Goal: Task Accomplishment & Management: Complete application form

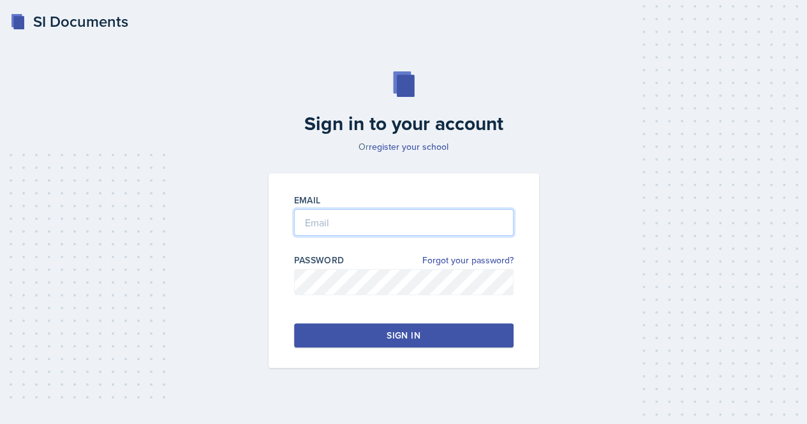
type input "[EMAIL_ADDRESS][DOMAIN_NAME]"
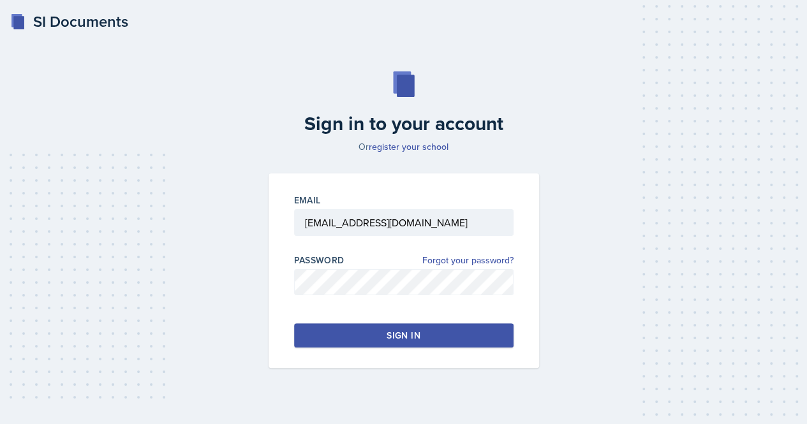
click at [351, 337] on button "Sign in" at bounding box center [403, 335] width 219 height 24
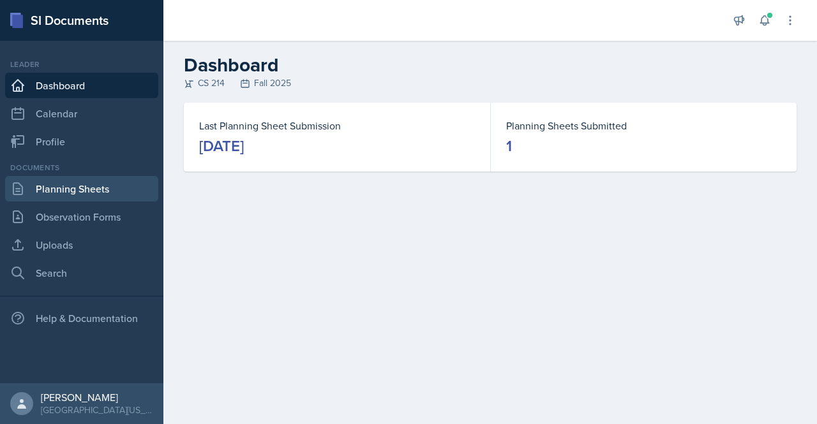
click at [79, 187] on link "Planning Sheets" at bounding box center [81, 189] width 153 height 26
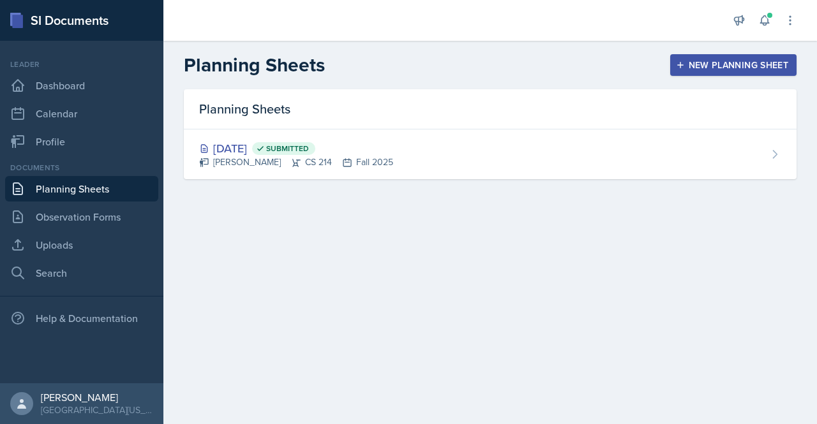
click at [691, 71] on button "New Planning Sheet" at bounding box center [733, 65] width 126 height 22
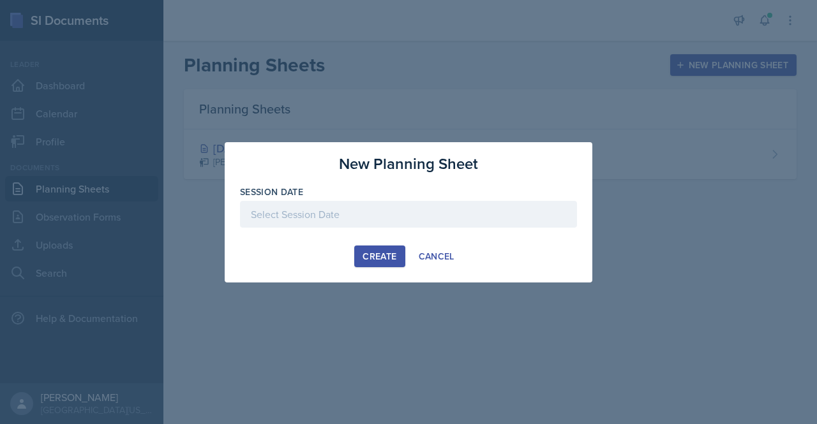
click at [307, 220] on div at bounding box center [408, 214] width 337 height 27
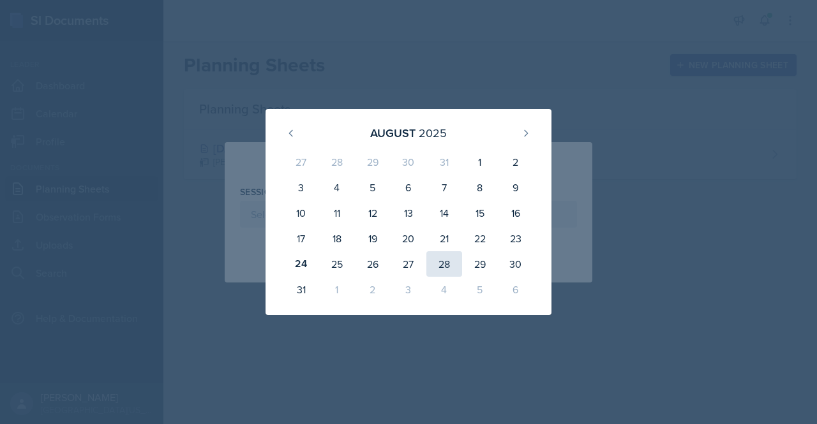
click at [447, 274] on div "28" at bounding box center [444, 264] width 36 height 26
type input "[DATE]"
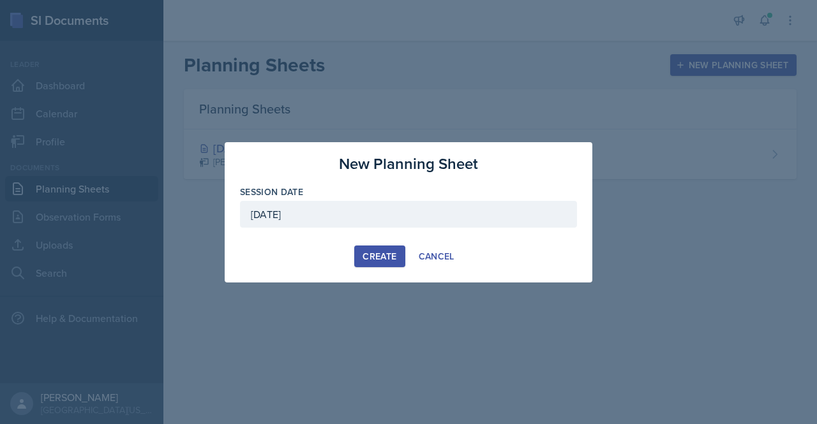
click at [379, 256] on div "Create" at bounding box center [379, 256] width 34 height 10
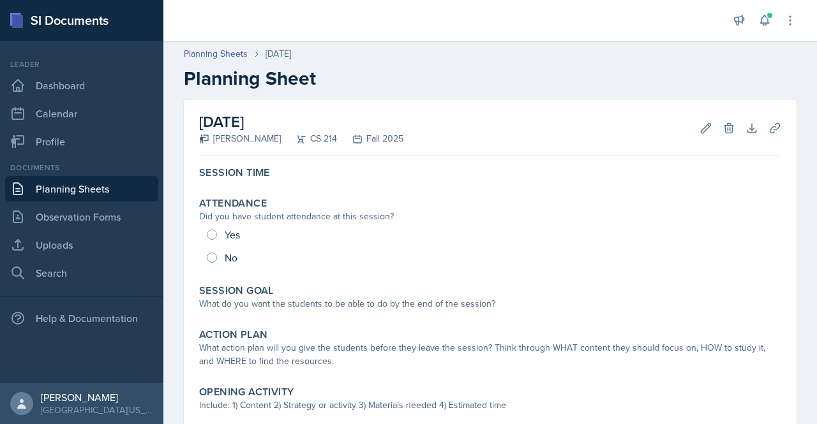
scroll to position [22, 0]
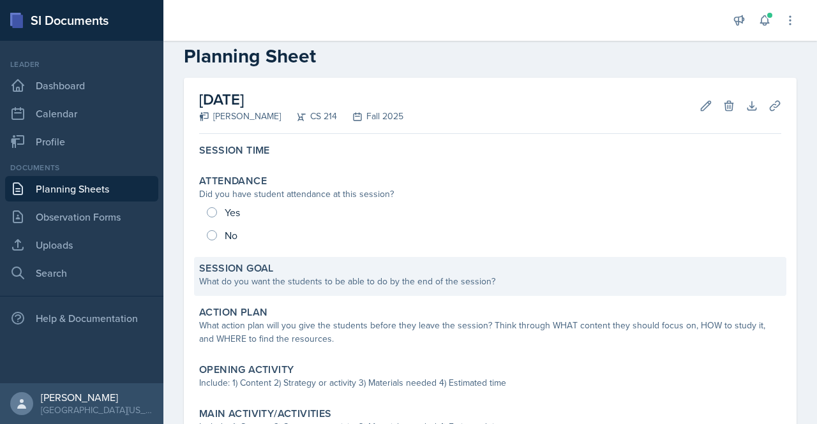
click at [432, 263] on div "Session Goal" at bounding box center [490, 268] width 582 height 13
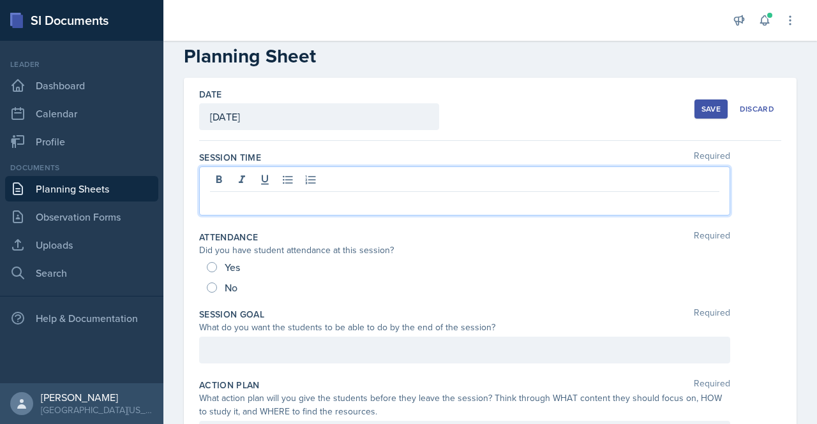
click at [362, 177] on div at bounding box center [464, 190] width 531 height 49
click at [748, 211] on div "8:30 am - 9:30 am" at bounding box center [490, 190] width 582 height 49
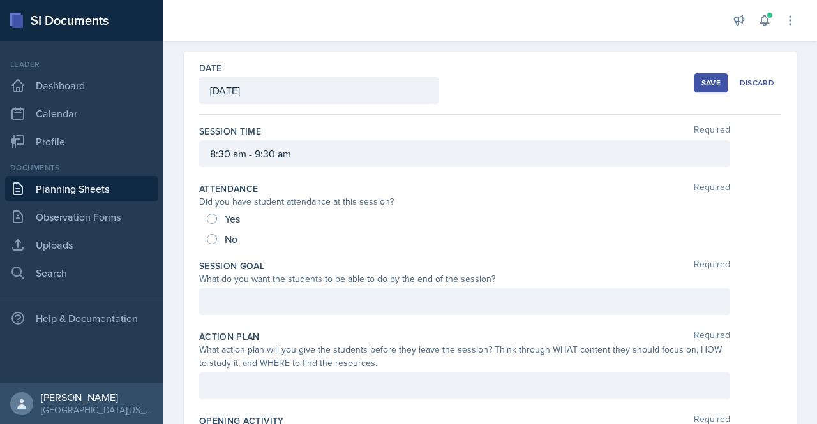
scroll to position [70, 0]
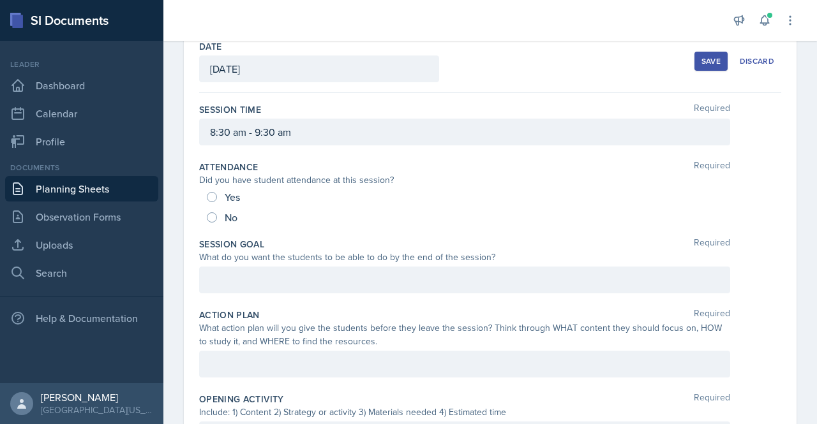
click at [346, 288] on p at bounding box center [464, 279] width 509 height 15
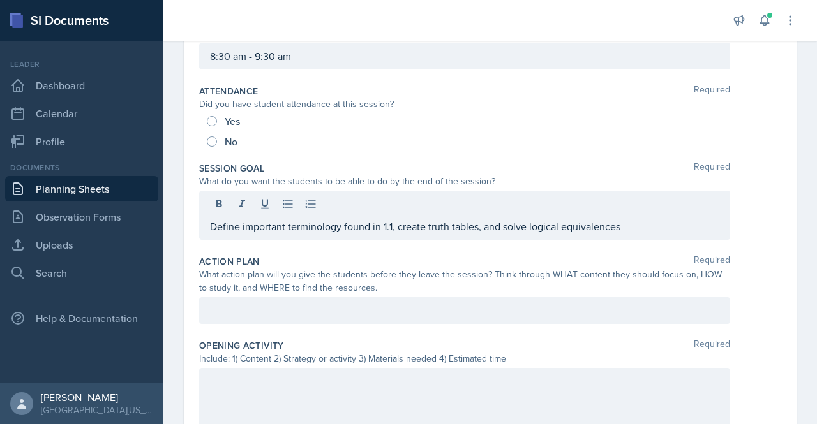
scroll to position [156, 0]
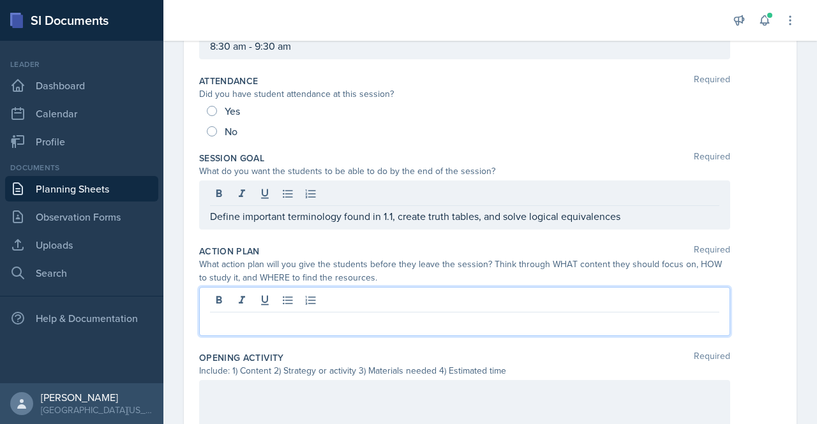
click at [240, 304] on div at bounding box center [464, 311] width 531 height 49
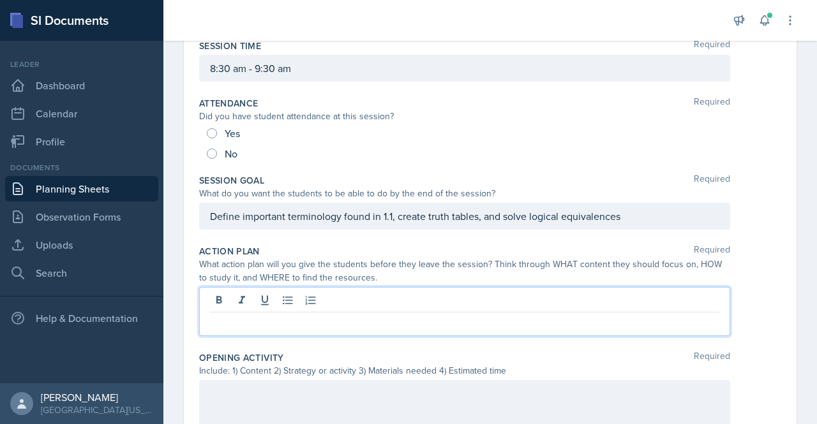
click at [221, 321] on p at bounding box center [464, 322] width 509 height 15
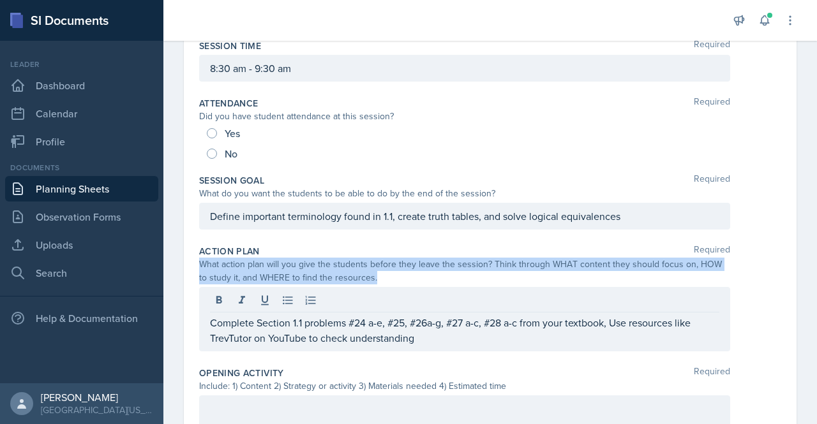
drag, startPoint x: 200, startPoint y: 263, endPoint x: 351, endPoint y: 292, distance: 153.8
click at [351, 292] on div "Action Plan Required What action plan will you give the students before they le…" at bounding box center [490, 301] width 582 height 122
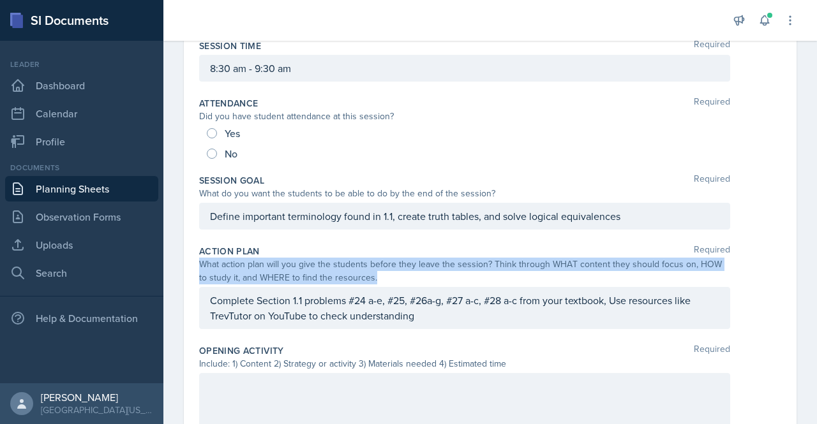
copy div "What action plan will you give the students before they leave the session? Thin…"
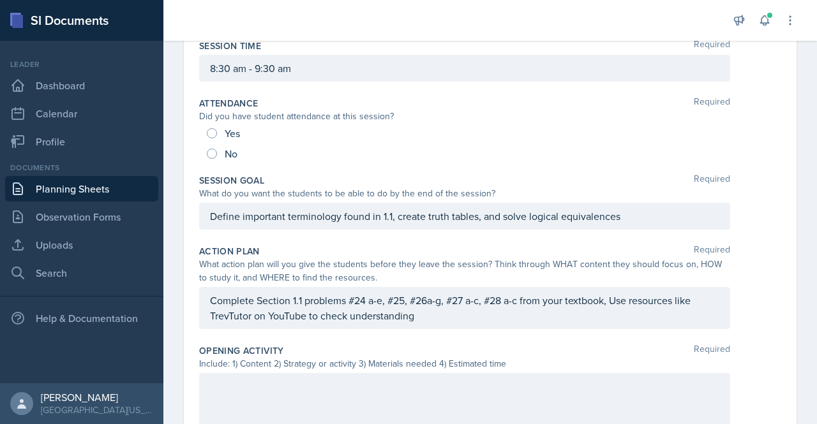
click at [307, 311] on div "Complete Section 1.1 problems #24 a-e, #25, #26a-g, #27 a-c, #28 a-c from your …" at bounding box center [464, 308] width 531 height 42
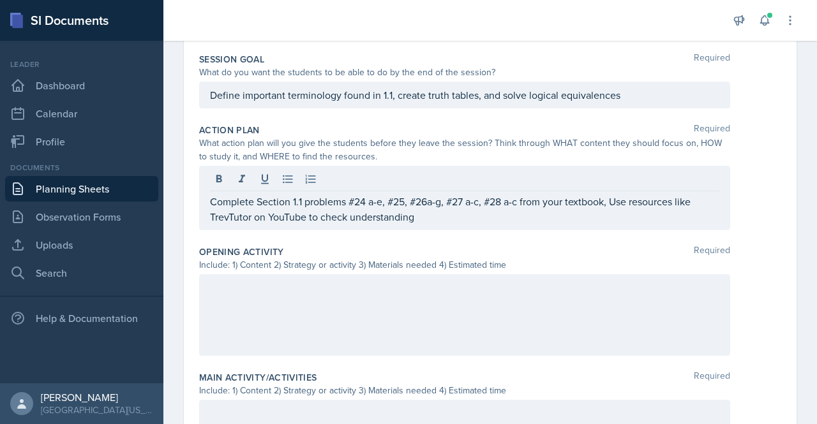
scroll to position [278, 0]
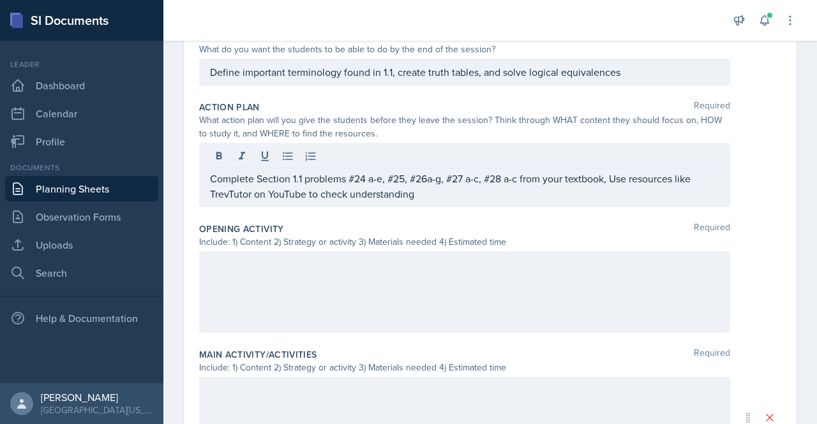
click at [336, 284] on div at bounding box center [464, 292] width 531 height 82
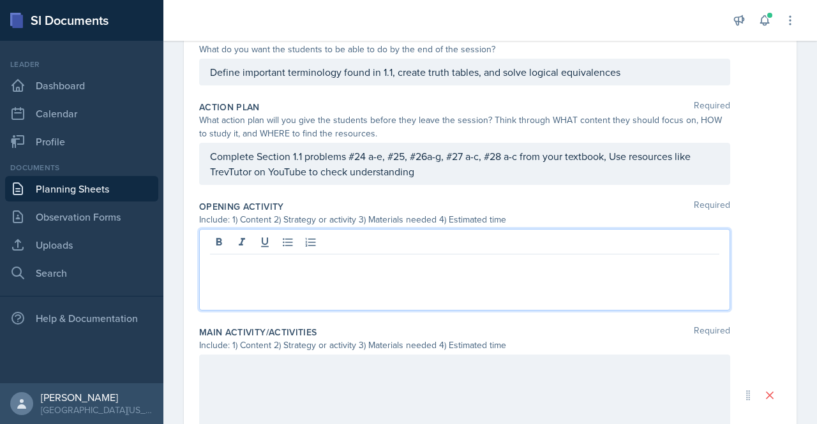
scroll to position [300, 0]
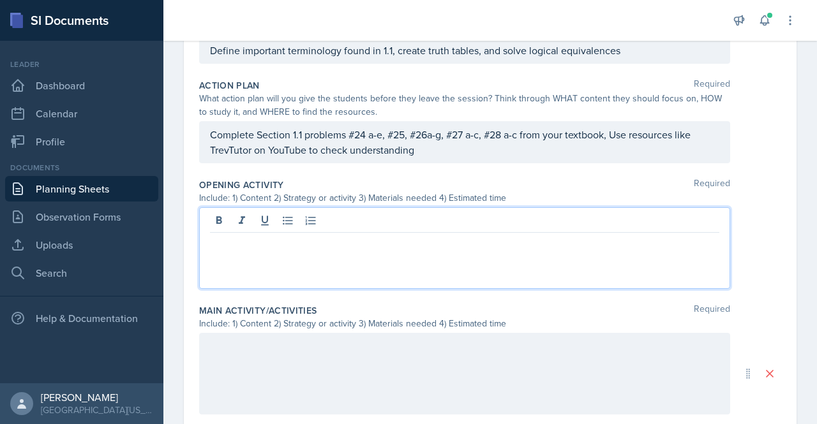
paste div
click at [210, 255] on p "Two of these definitions are correct – one is not. Which one is it?" at bounding box center [464, 258] width 509 height 15
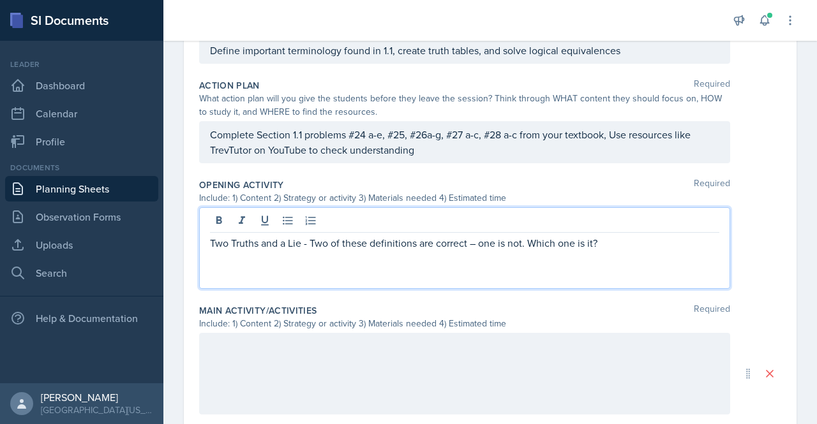
click at [371, 245] on p "Two Truths and a Lie - Two of these definitions are correct – one is not. Which…" at bounding box center [464, 242] width 509 height 15
click at [659, 239] on p "Two Truths and a Lie - Two of these Section 1.1 definitions are correct – one i…" at bounding box center [464, 242] width 509 height 15
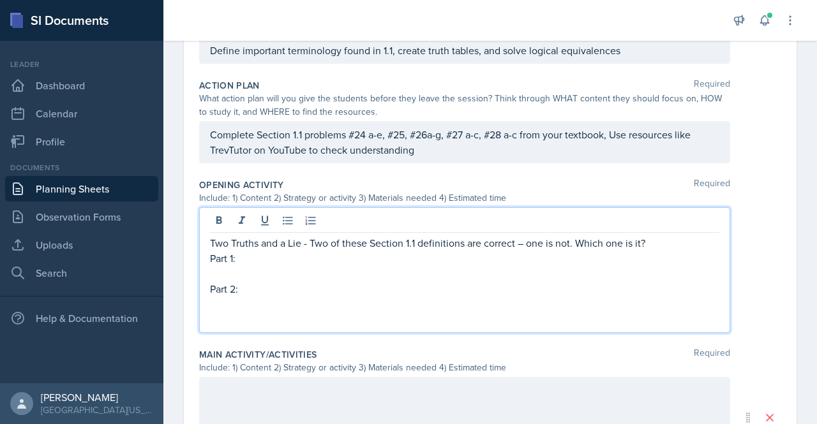
click at [246, 269] on p at bounding box center [464, 273] width 509 height 15
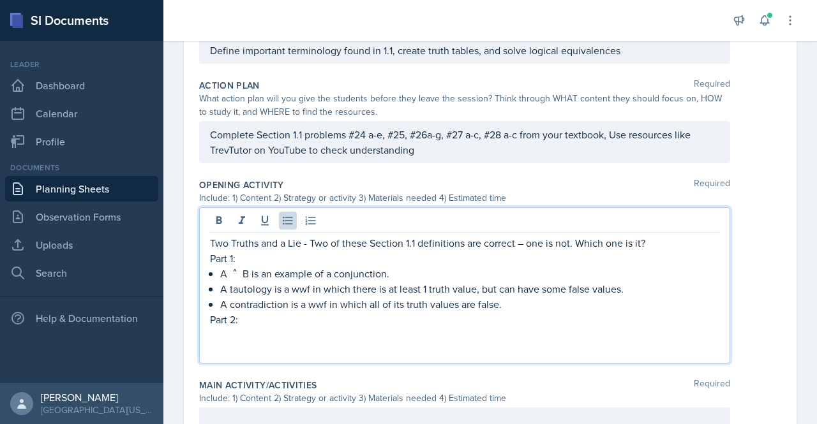
click at [278, 331] on p at bounding box center [464, 334] width 509 height 15
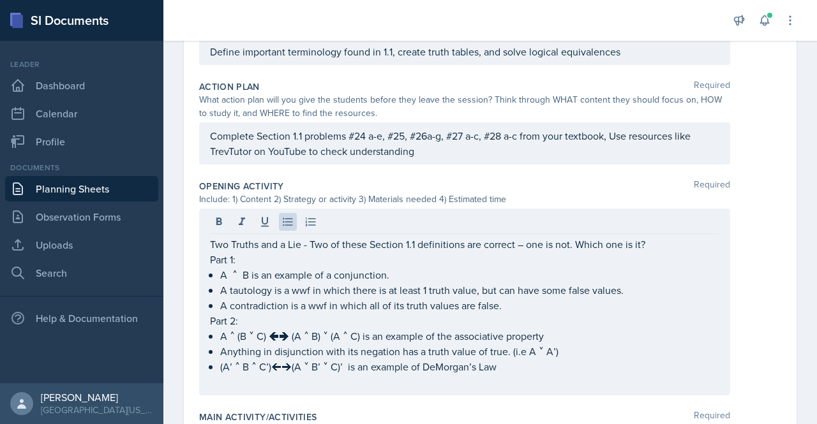
scroll to position [299, 0]
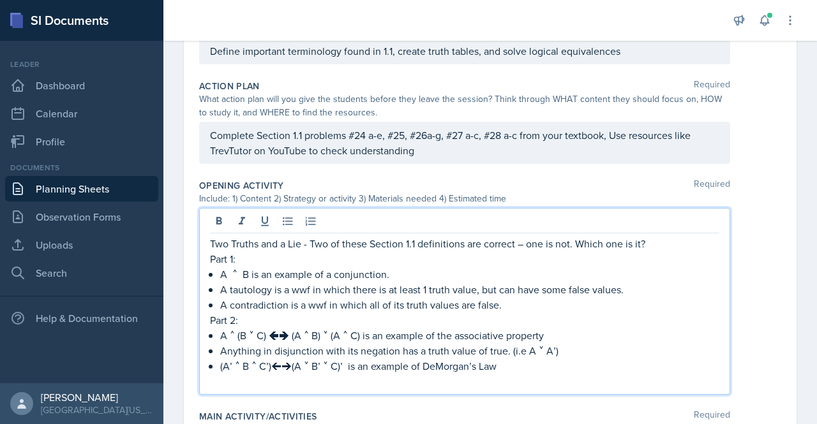
click at [302, 244] on p "Two Truths and a Lie - Two of these Section 1.1 definitions are correct – one i…" at bounding box center [464, 243] width 509 height 15
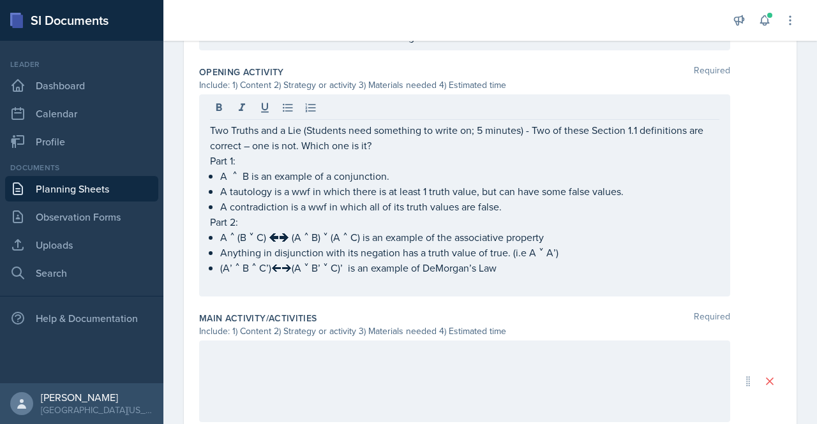
scroll to position [411, 0]
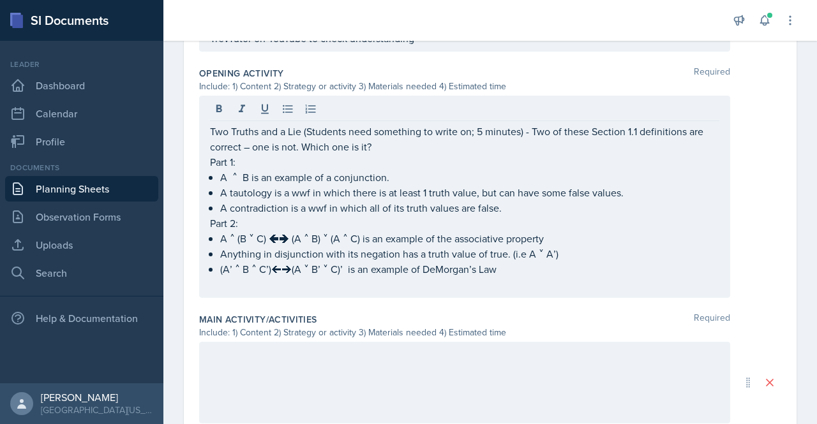
click at [267, 364] on div at bounding box center [464, 383] width 531 height 82
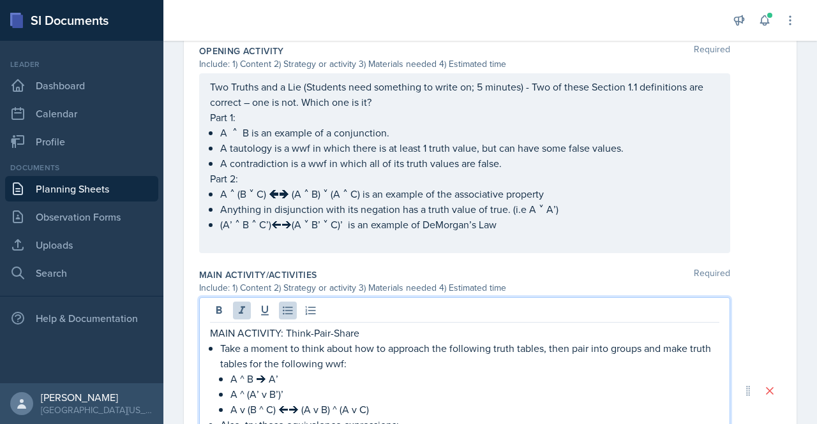
scroll to position [473, 0]
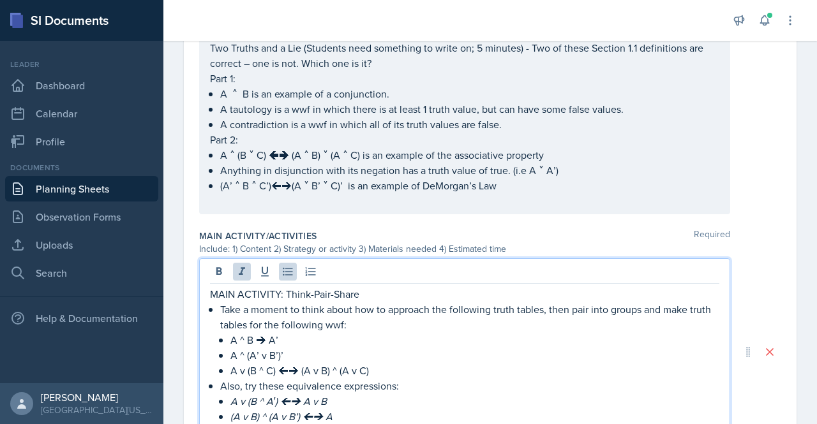
click at [388, 287] on p "MAIN ACTIVITY: Think-Pair-Share" at bounding box center [464, 293] width 509 height 15
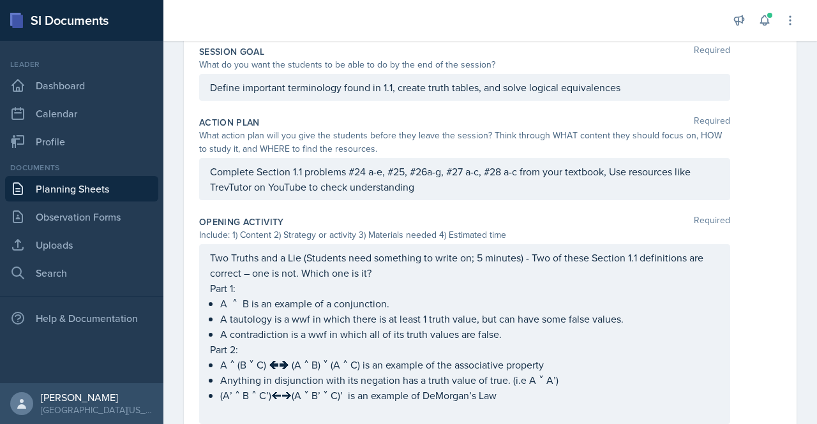
scroll to position [262, 0]
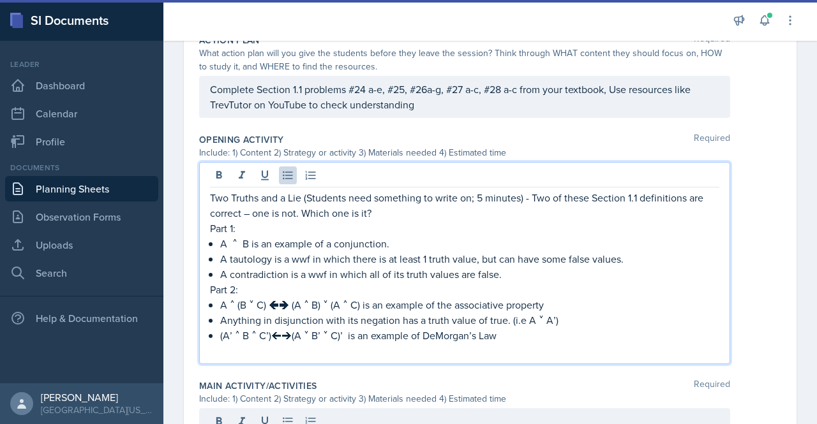
click at [365, 236] on p "A ˄ B is an example of a conjunction." at bounding box center [469, 243] width 499 height 15
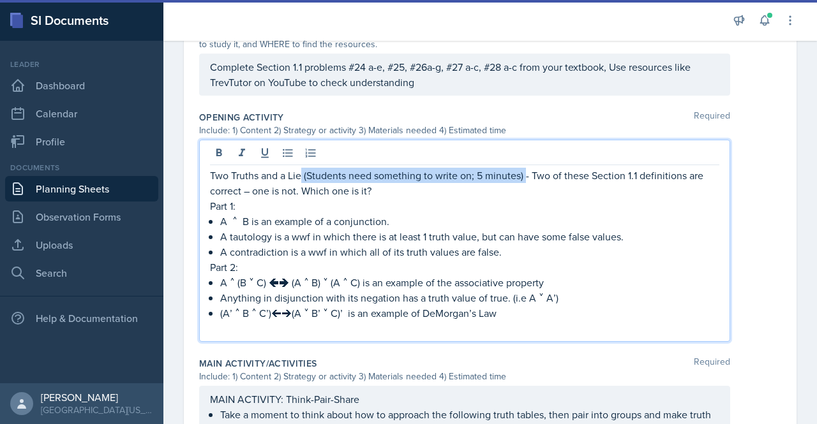
drag, startPoint x: 302, startPoint y: 170, endPoint x: 526, endPoint y: 177, distance: 223.4
click at [526, 177] on p "Two Truths and a Lie (Students need something to write on; 5 minutes) - Two of …" at bounding box center [464, 183] width 509 height 31
copy p "(Students need something to write on; 5 minutes)"
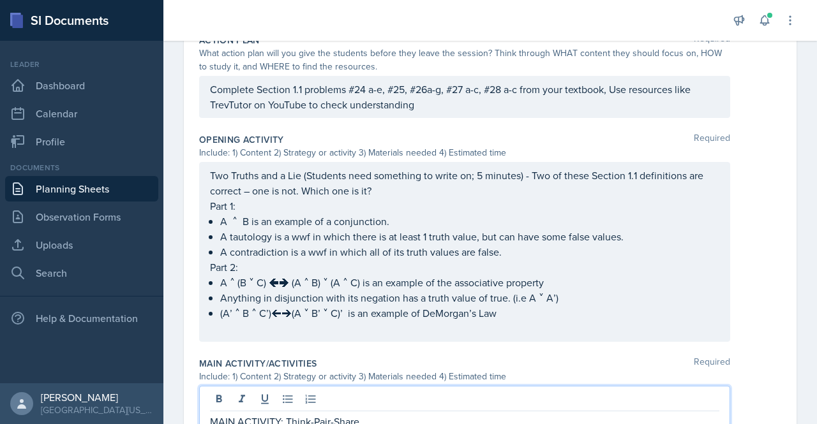
scroll to position [350, 0]
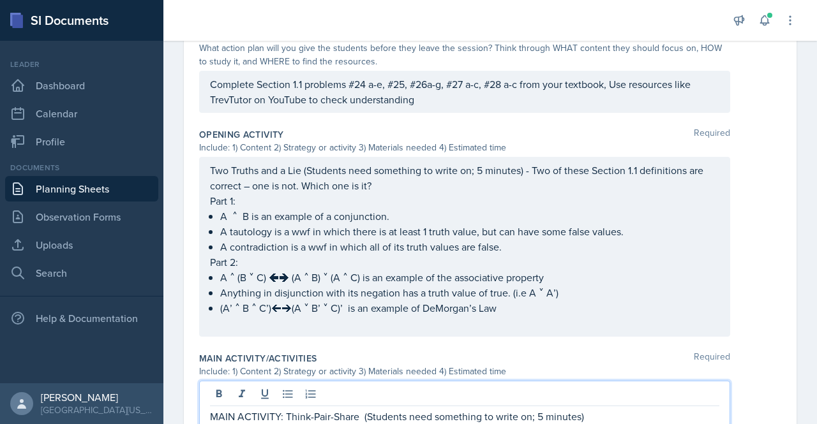
click at [535, 414] on p "MAIN ACTIVITY: Think-Pair-Share (Students need something to write on; 5 minutes)" at bounding box center [464, 416] width 509 height 15
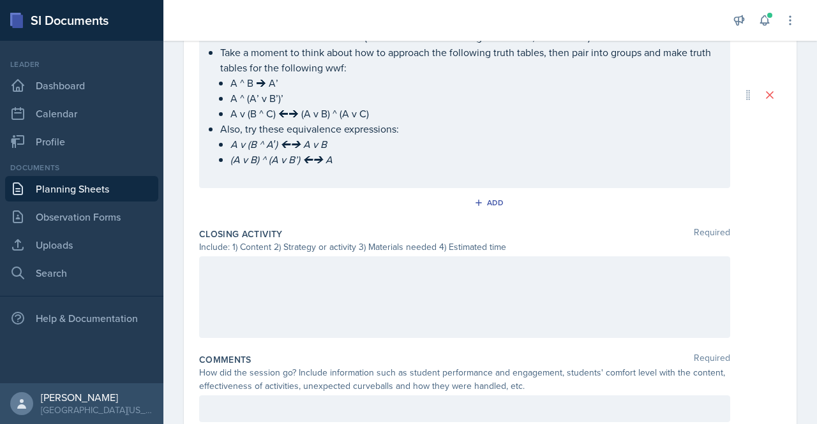
scroll to position [742, 0]
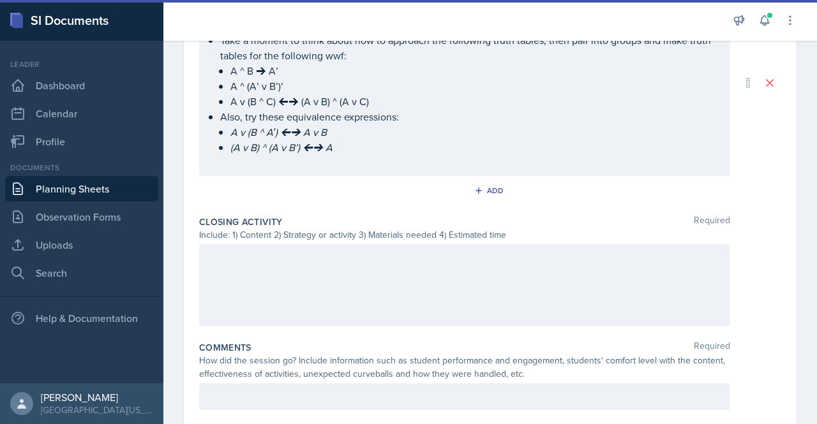
click at [413, 256] on div at bounding box center [464, 285] width 531 height 82
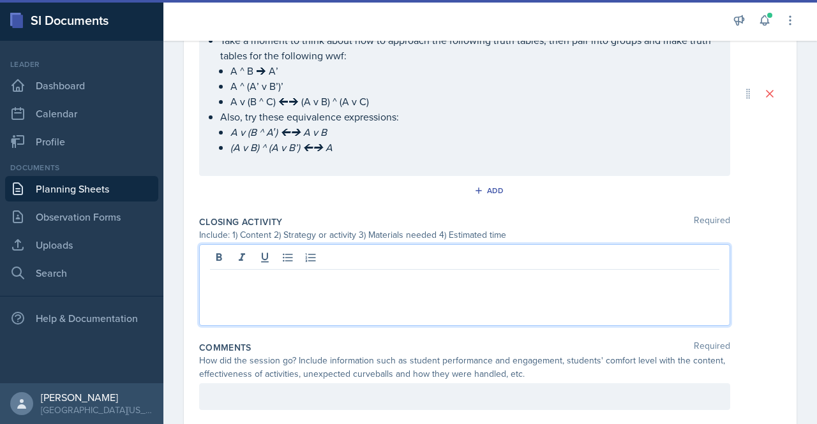
paste div
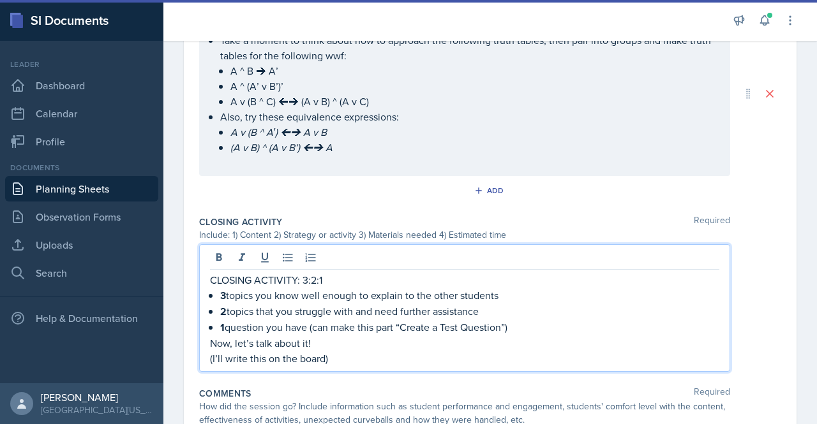
click at [366, 272] on p "CLOSING ACTIVITY: 3:2:1" at bounding box center [464, 279] width 509 height 15
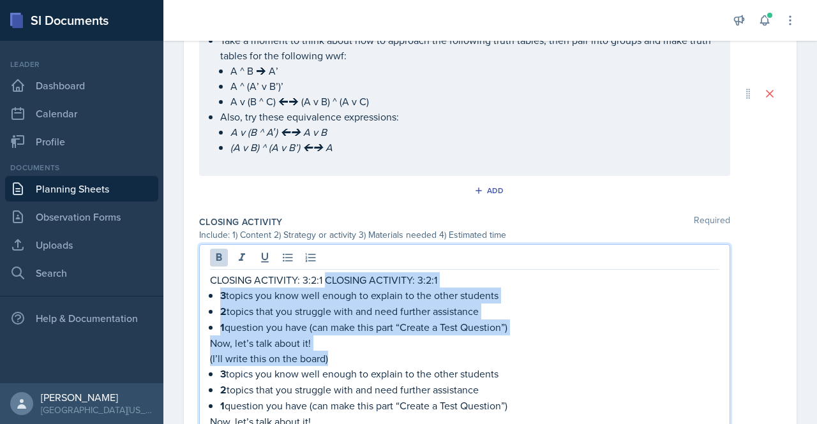
drag, startPoint x: 344, startPoint y: 351, endPoint x: 328, endPoint y: 275, distance: 78.3
click at [328, 275] on div "CLOSING ACTIVITY: 3:2:1 CLOSING ACTIVITY: 3:2:1 3 topics you know well enough t…" at bounding box center [464, 358] width 509 height 172
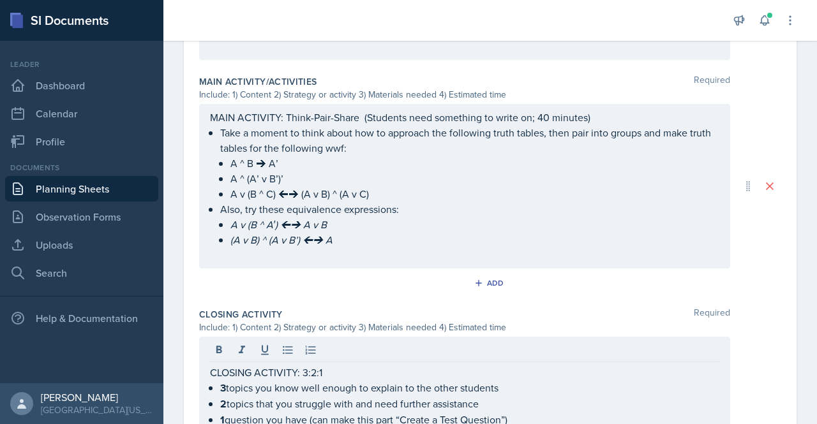
scroll to position [649, 0]
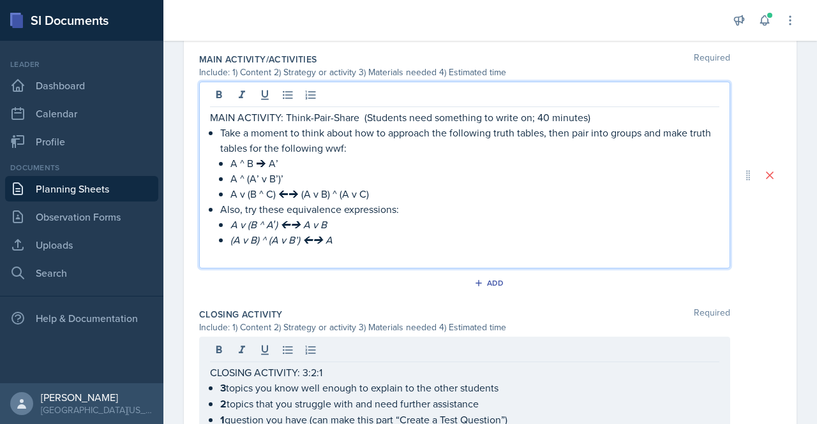
drag, startPoint x: 362, startPoint y: 114, endPoint x: 610, endPoint y: 117, distance: 248.2
click at [610, 117] on p "MAIN ACTIVITY: Think-Pair-Share (Students need something to write on; 40 minute…" at bounding box center [464, 117] width 509 height 15
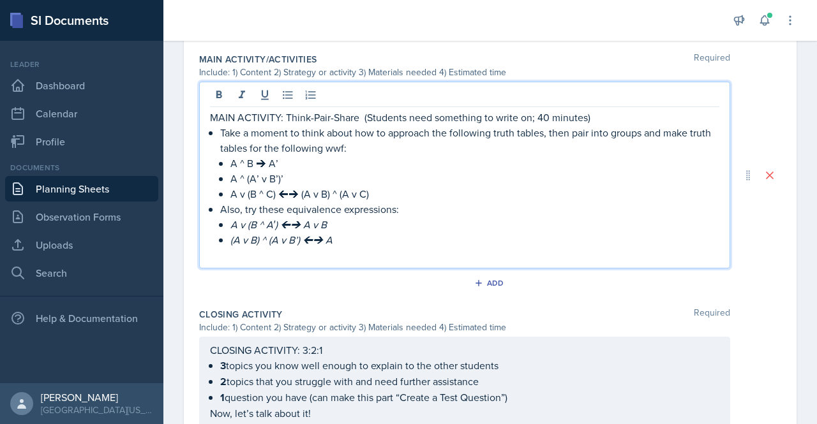
copy p "(Students need something to write on; 40 minutes)"
click at [365, 339] on div "CLOSING ACTIVITY: 3:2:1 3 topics you know well enough to explain to the other s…" at bounding box center [464, 389] width 531 height 105
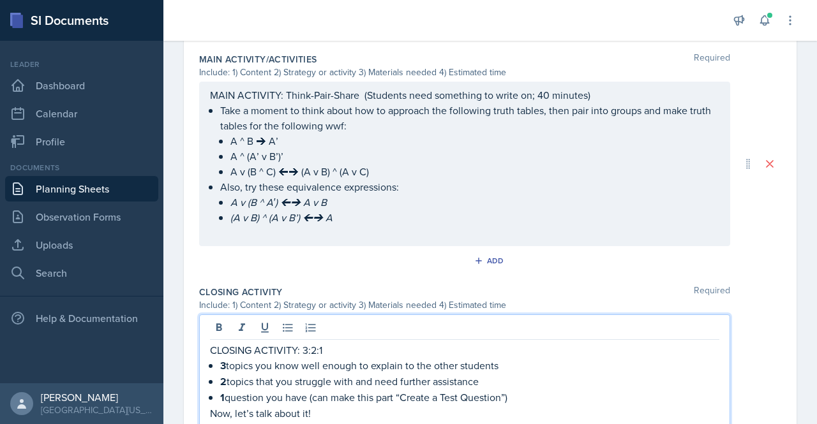
scroll to position [627, 0]
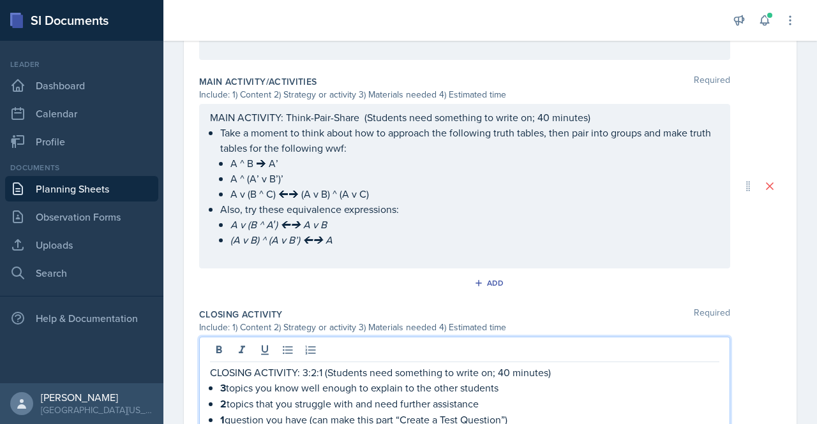
click at [506, 369] on p "CLOSING ACTIVITY: 3:2:1 (Students need something to write on; 40 minutes)" at bounding box center [464, 372] width 509 height 15
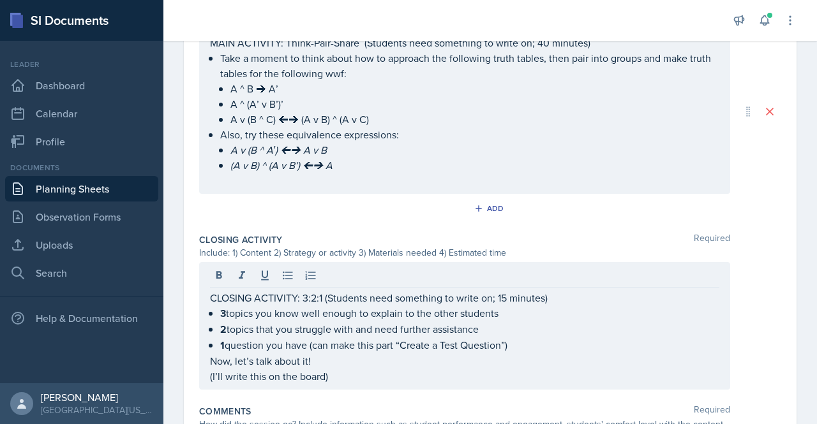
scroll to position [704, 0]
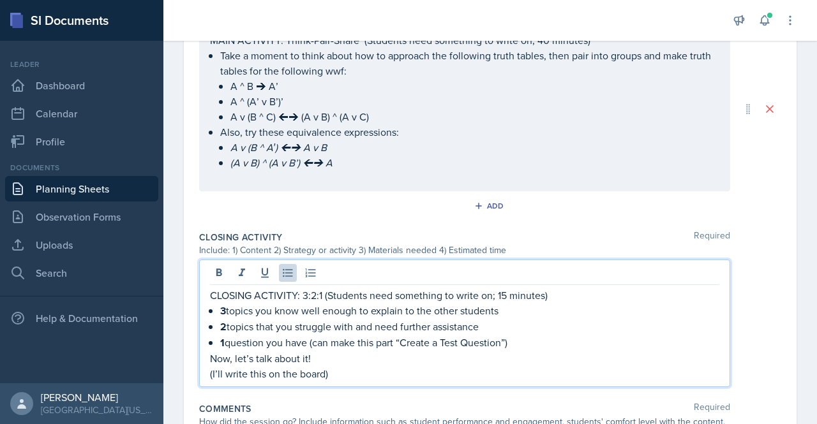
drag, startPoint x: 528, startPoint y: 343, endPoint x: 309, endPoint y: 344, distance: 218.8
click at [309, 344] on p "1 question you have (can make this part “Create a Test Question”)" at bounding box center [469, 343] width 499 height 16
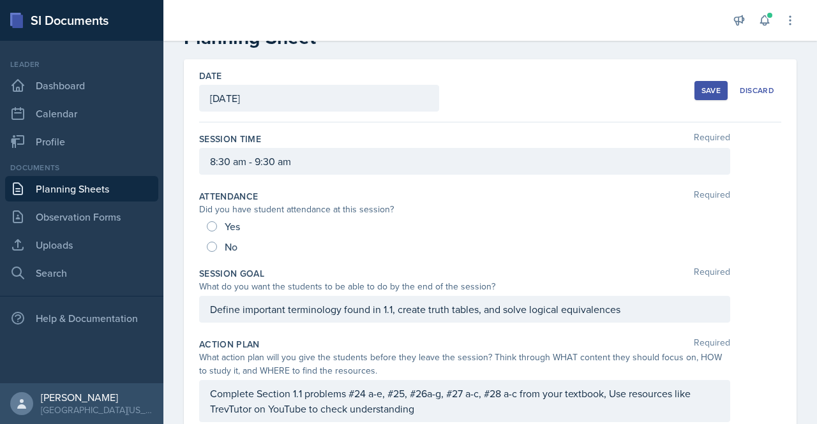
scroll to position [0, 0]
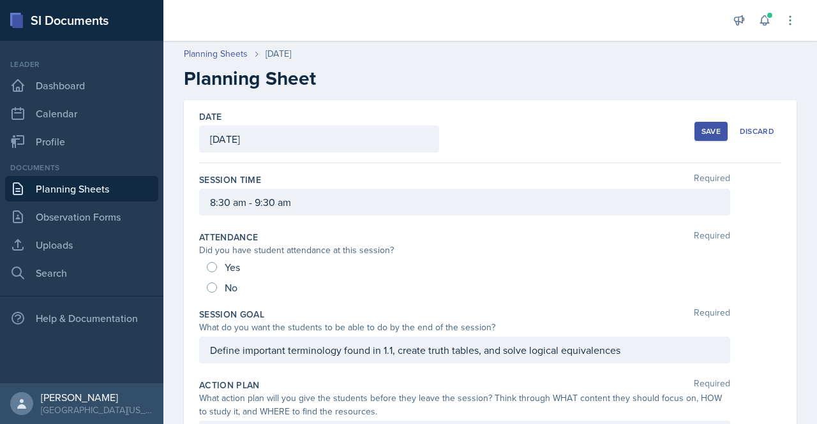
click at [701, 131] on div "Save" at bounding box center [710, 131] width 19 height 10
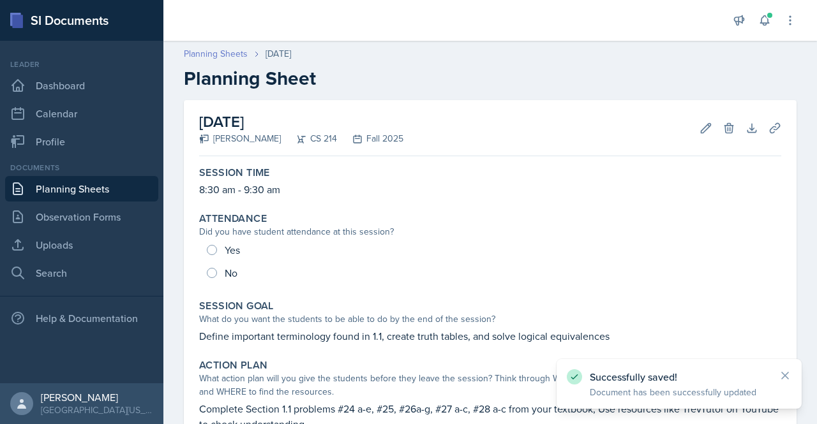
click at [228, 53] on link "Planning Sheets" at bounding box center [216, 53] width 64 height 13
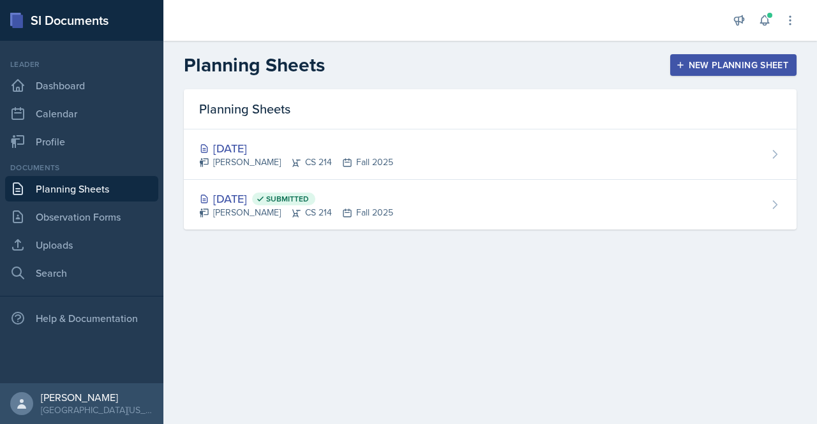
click at [737, 60] on div "New Planning Sheet" at bounding box center [733, 65] width 110 height 10
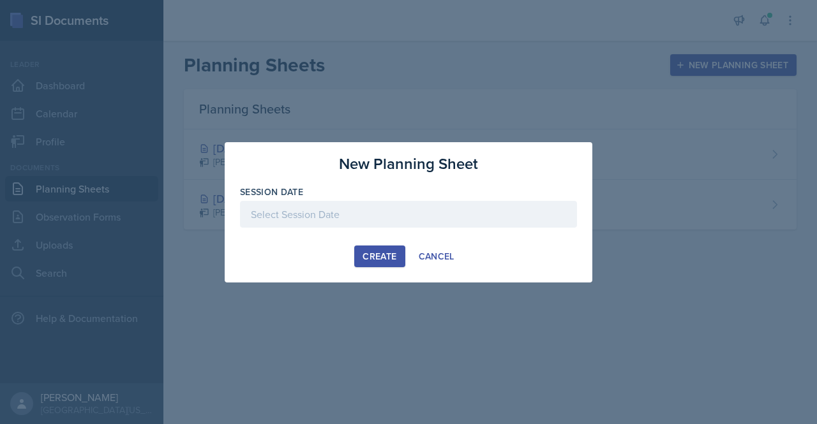
click at [325, 219] on div at bounding box center [408, 214] width 337 height 27
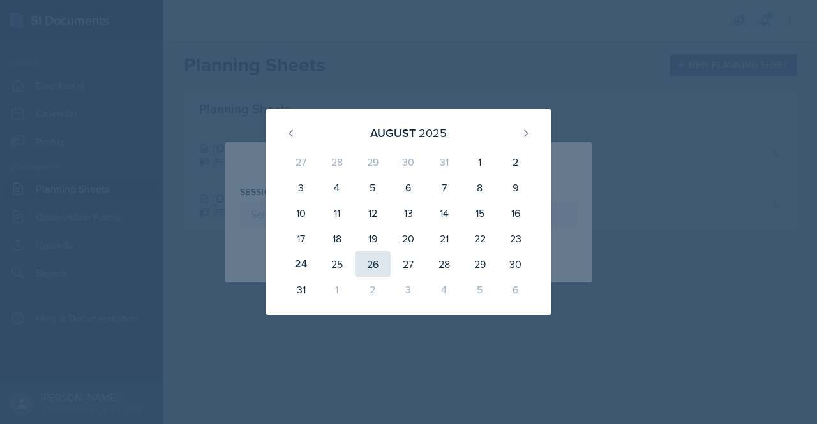
click at [368, 262] on div "26" at bounding box center [373, 264] width 36 height 26
type input "[DATE]"
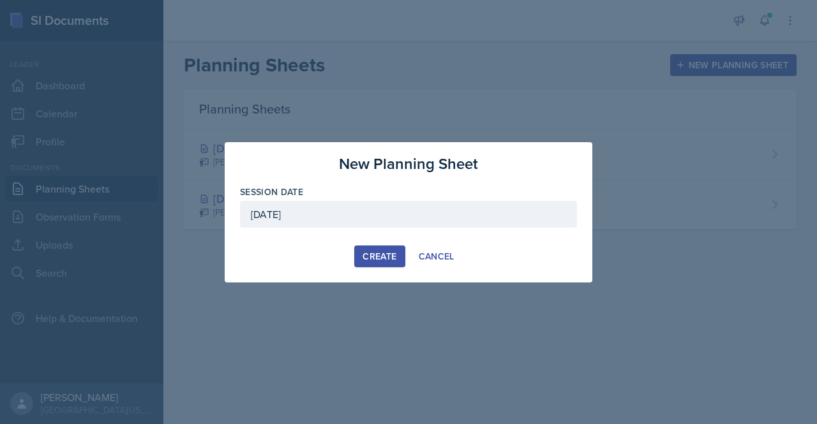
click at [385, 261] on div "Create" at bounding box center [379, 256] width 34 height 10
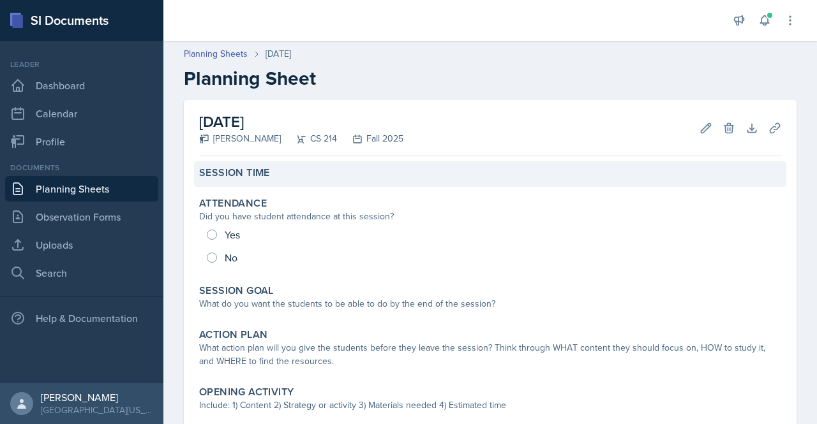
click at [497, 179] on div "Session Time" at bounding box center [490, 172] width 582 height 13
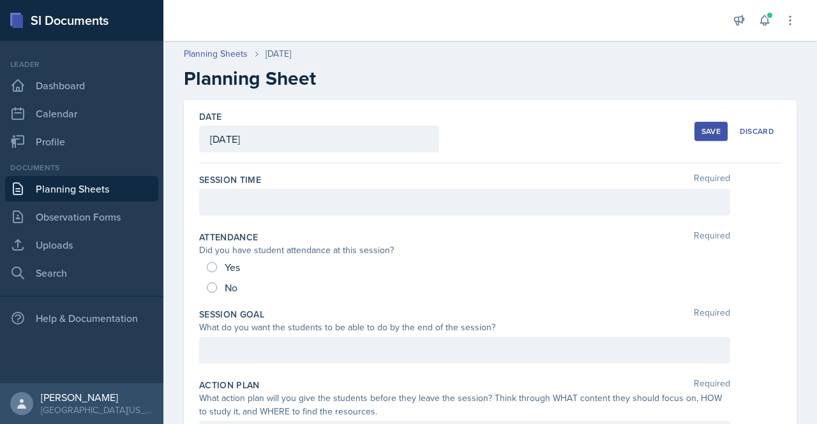
click at [375, 207] on div at bounding box center [464, 202] width 531 height 27
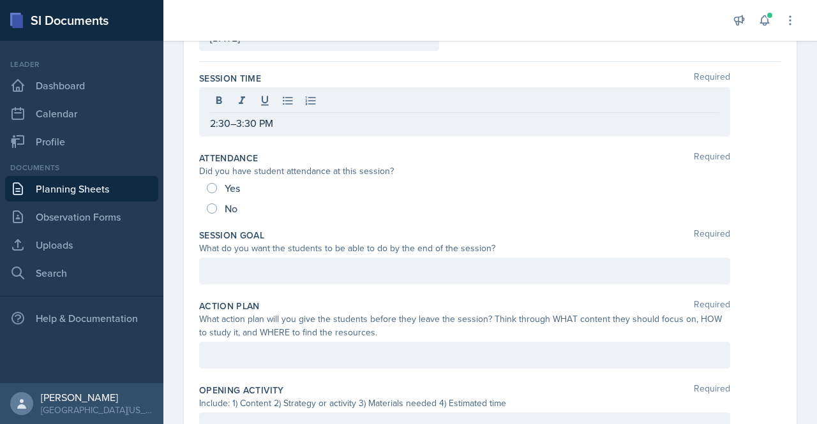
scroll to position [128, 0]
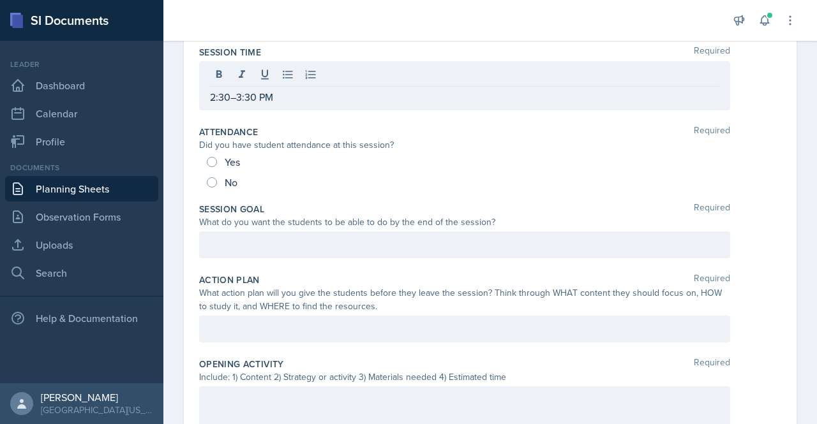
click at [410, 339] on div at bounding box center [464, 329] width 531 height 27
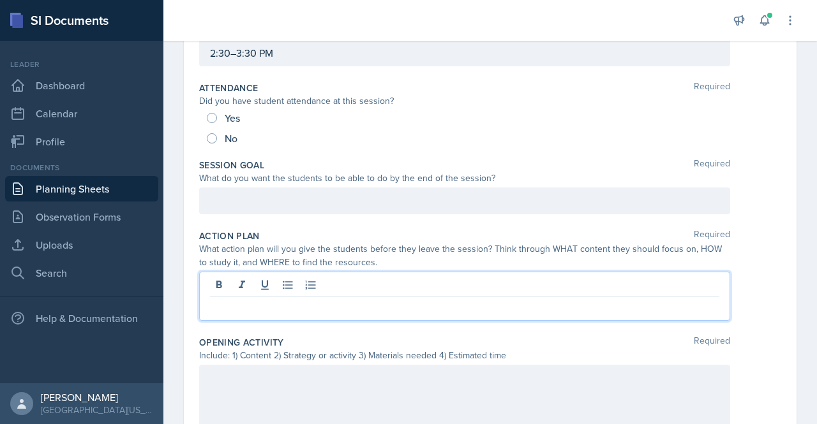
click at [393, 377] on div at bounding box center [464, 406] width 531 height 82
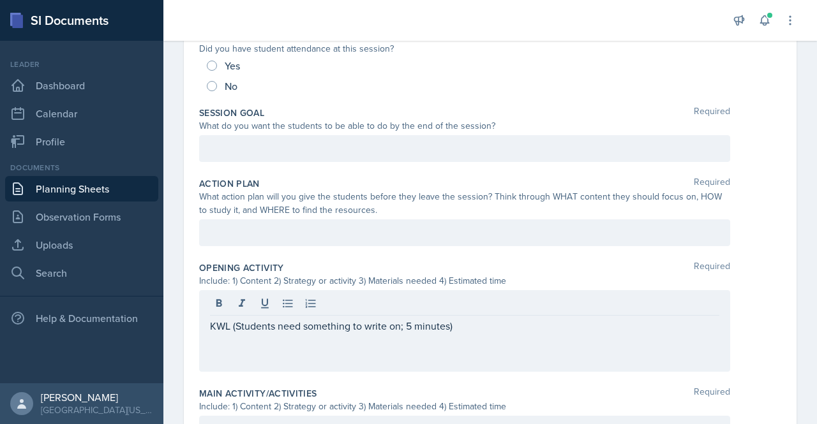
scroll to position [214, 0]
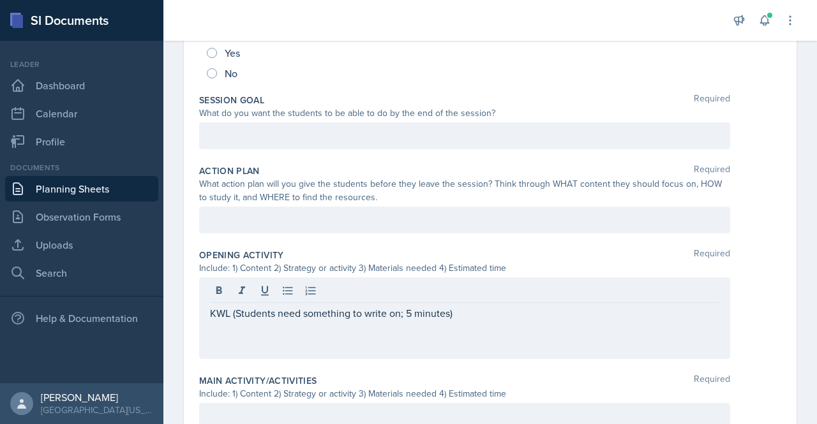
click at [491, 323] on p at bounding box center [464, 328] width 509 height 15
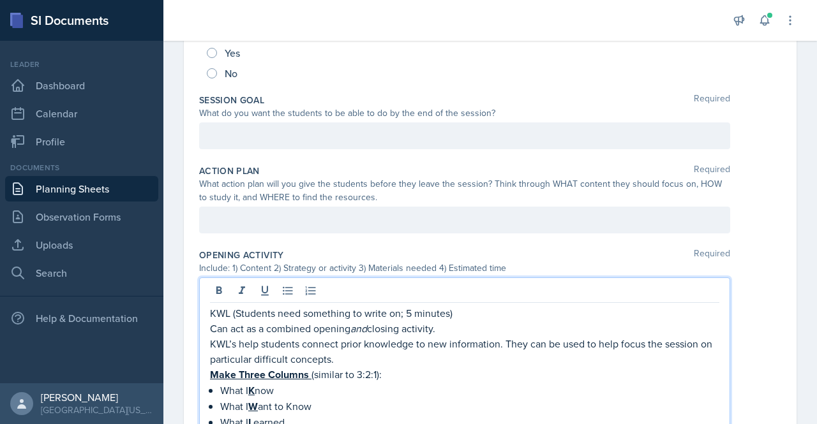
scroll to position [267, 0]
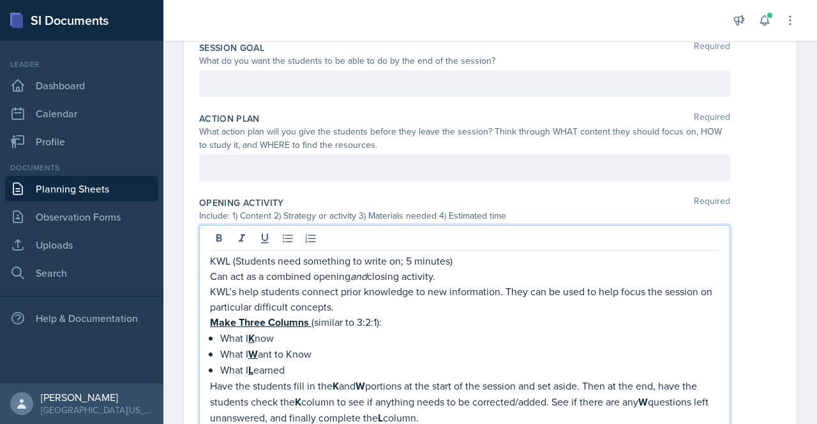
click at [216, 277] on p "Can act as a combined opening and closing activity." at bounding box center [464, 276] width 509 height 15
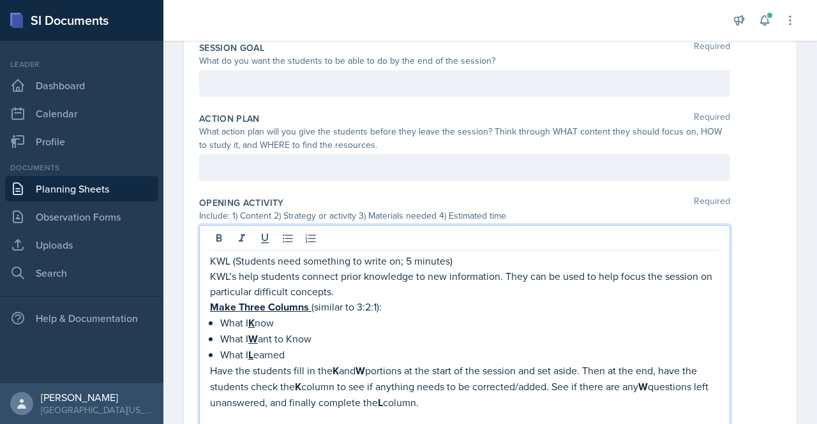
drag, startPoint x: 362, startPoint y: 286, endPoint x: 204, endPoint y: 279, distance: 157.7
click at [204, 279] on div "KWL (Students need something to write on; 5 minutes) KWL’s help students connec…" at bounding box center [464, 328] width 531 height 207
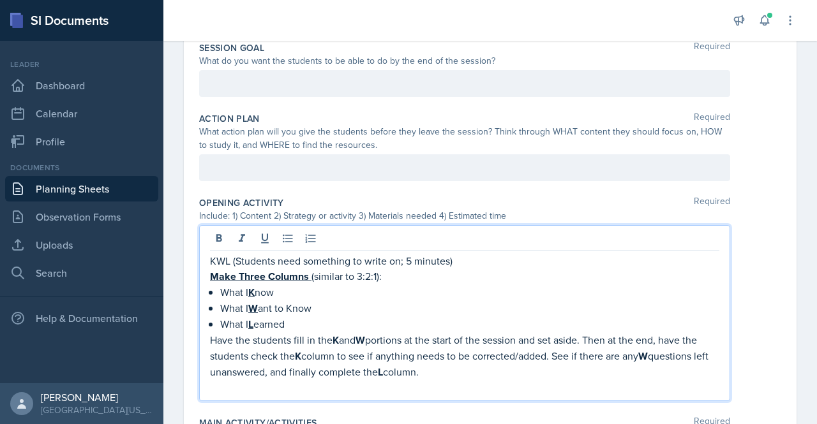
click at [204, 279] on div "KWL (Students need something to write on; 5 minutes) Make Three Columns (simila…" at bounding box center [464, 313] width 531 height 176
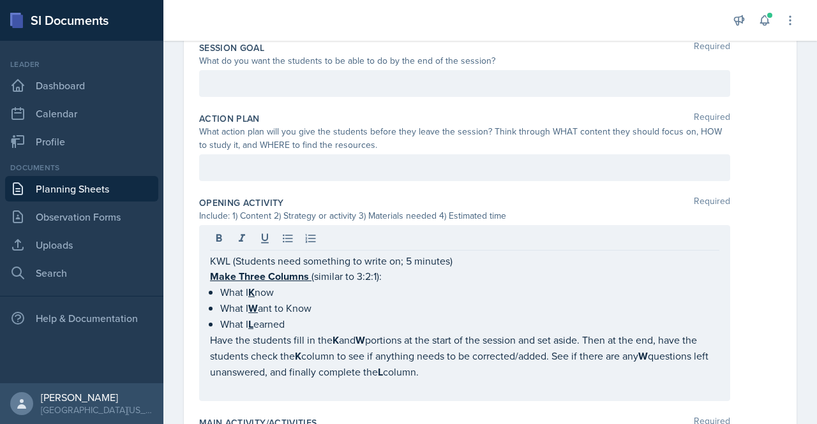
click at [209, 275] on div "KWL (Students need something to write on; 5 minutes) Make Three Columns (simila…" at bounding box center [464, 313] width 531 height 176
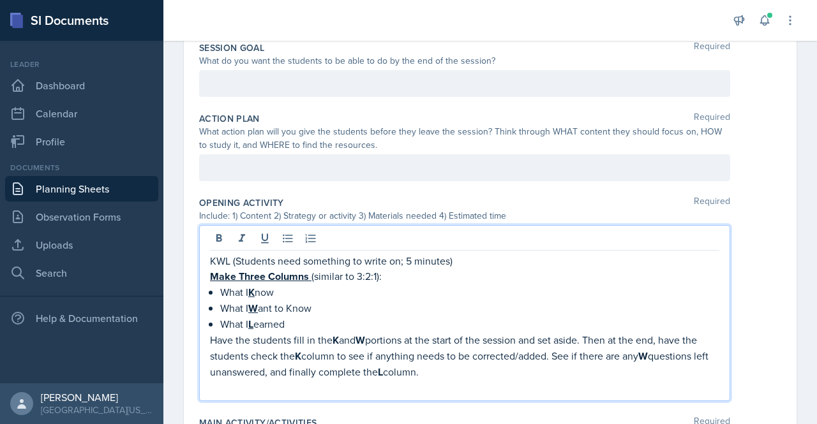
click at [273, 285] on p "What I K now" at bounding box center [469, 293] width 499 height 16
click at [266, 277] on u "Make Three Columns" at bounding box center [259, 276] width 99 height 15
drag, startPoint x: 274, startPoint y: 274, endPoint x: 205, endPoint y: 275, distance: 69.5
click at [205, 275] on div "KWL (Students need something to write on; 5 minutes) I will make 3 (similar to …" at bounding box center [464, 313] width 531 height 176
click at [285, 281] on p "I will make 3 (similar to 3:2:1):" at bounding box center [464, 277] width 509 height 16
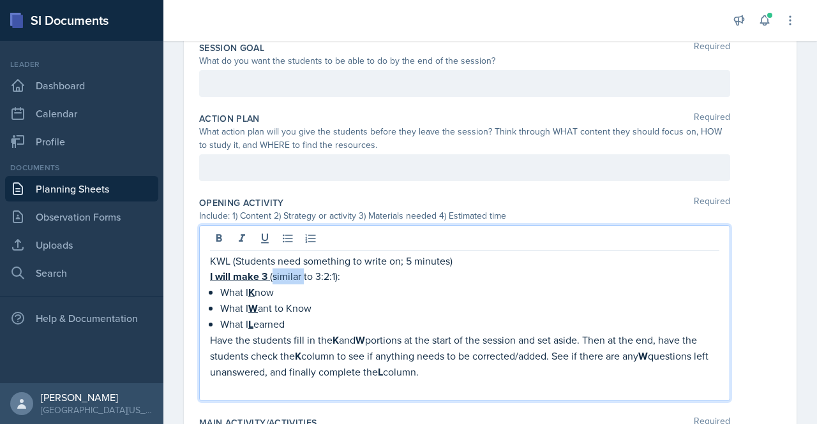
click at [285, 281] on p "I will make 3 (similar to 3:2:1):" at bounding box center [464, 277] width 509 height 16
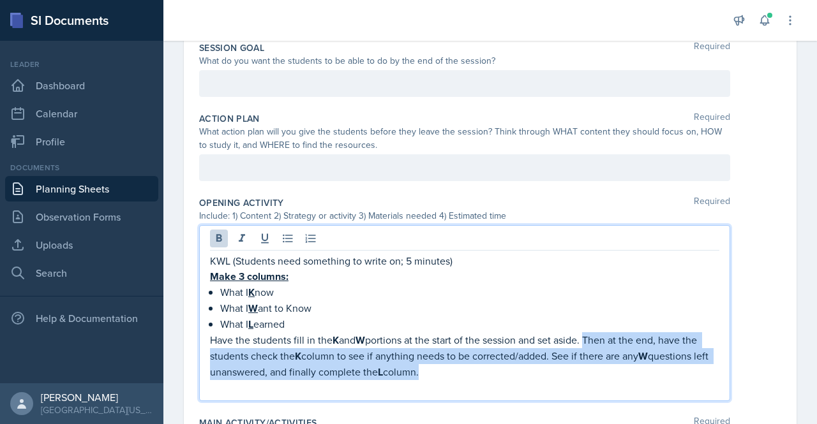
drag, startPoint x: 594, startPoint y: 336, endPoint x: 607, endPoint y: 365, distance: 31.7
click at [607, 365] on p "Have the students fill in the K and W portions at the start of the session and …" at bounding box center [464, 356] width 509 height 48
copy p "Then at the end, have the students check the K column to see if anything needs …"
click at [518, 364] on p "Have the students fill in the K and W portions at the start of the session and …" at bounding box center [464, 356] width 509 height 48
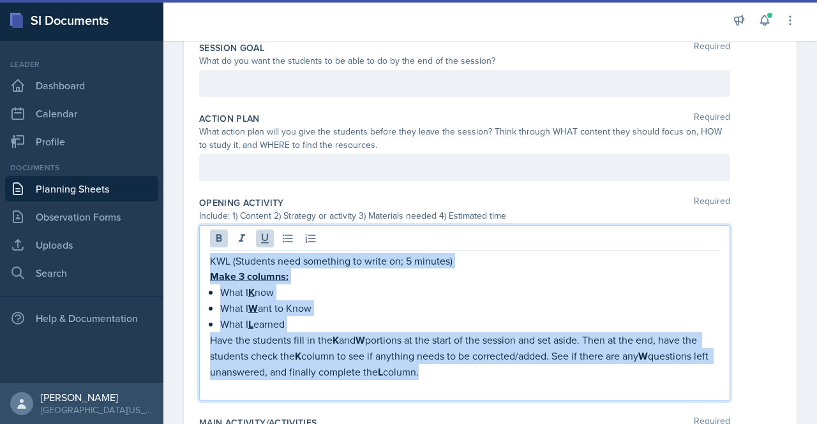
drag, startPoint x: 482, startPoint y: 361, endPoint x: 199, endPoint y: 257, distance: 301.1
click at [199, 257] on div "KWL (Students need something to write on; 5 minutes) Make 3 columns: What I K n…" at bounding box center [464, 313] width 531 height 176
copy div "KWL (Students need something to write on; 5 minutes) Make 3 columns: What I K n…"
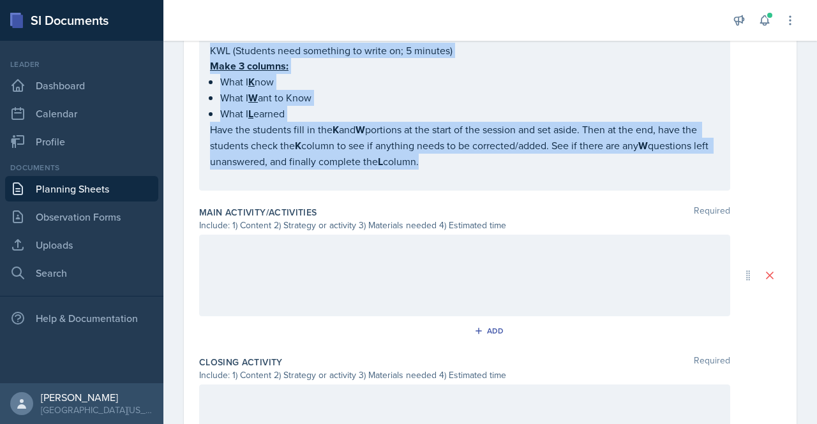
scroll to position [481, 0]
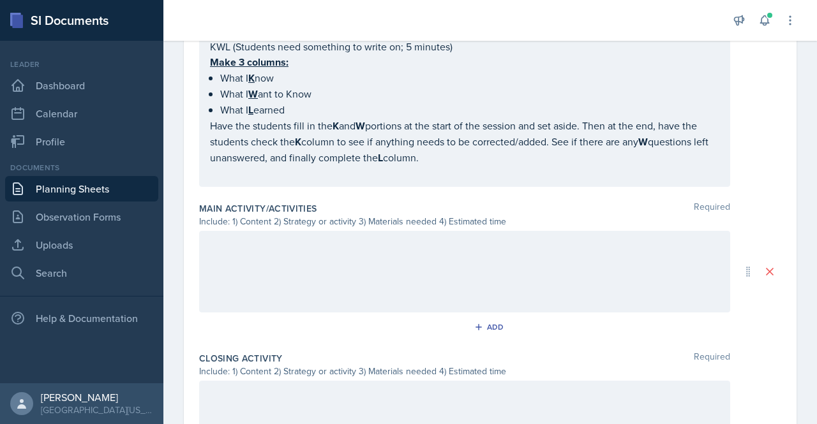
click at [471, 166] on p at bounding box center [464, 173] width 509 height 15
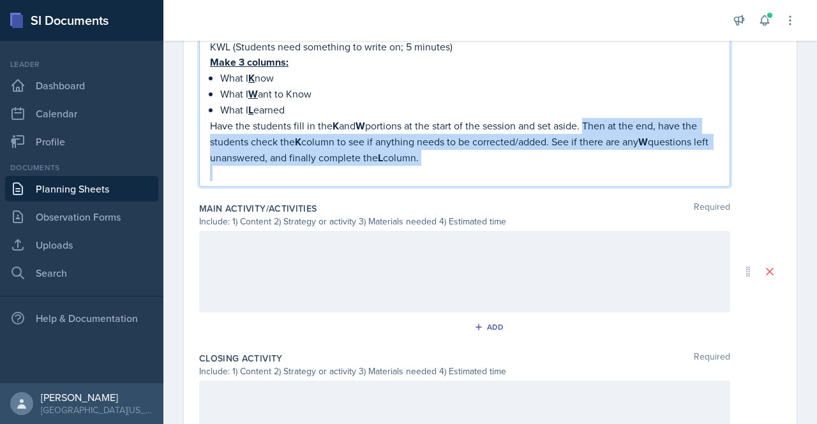
drag, startPoint x: 468, startPoint y: 162, endPoint x: 592, endPoint y: 123, distance: 129.7
click at [592, 123] on div "KWL (Students need something to write on; 5 minutes) Make 3 columns: What I K n…" at bounding box center [464, 110] width 509 height 142
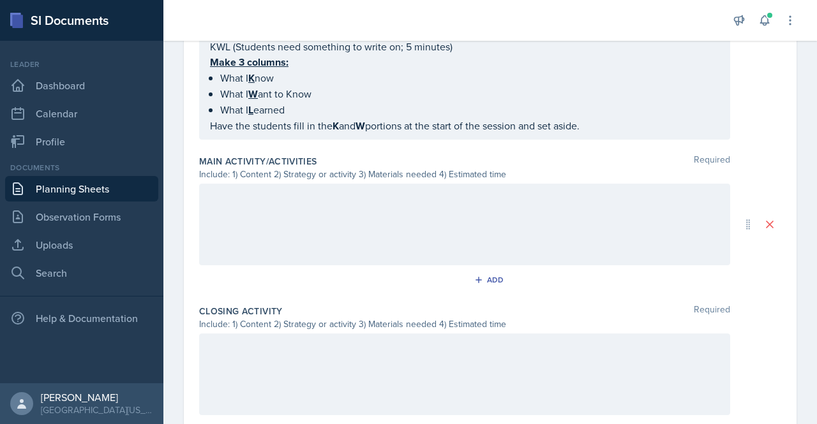
click at [411, 360] on div at bounding box center [464, 375] width 531 height 82
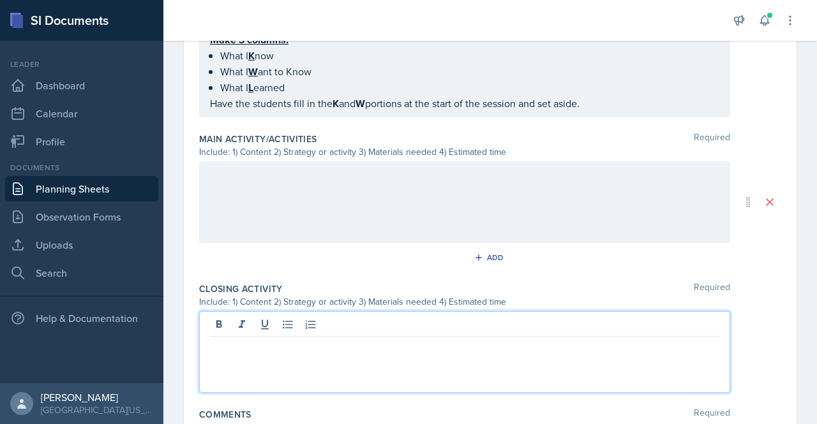
paste div
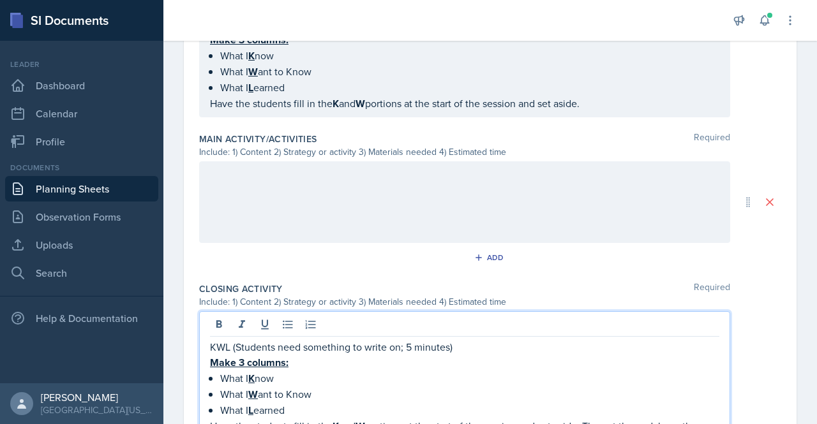
scroll to position [519, 0]
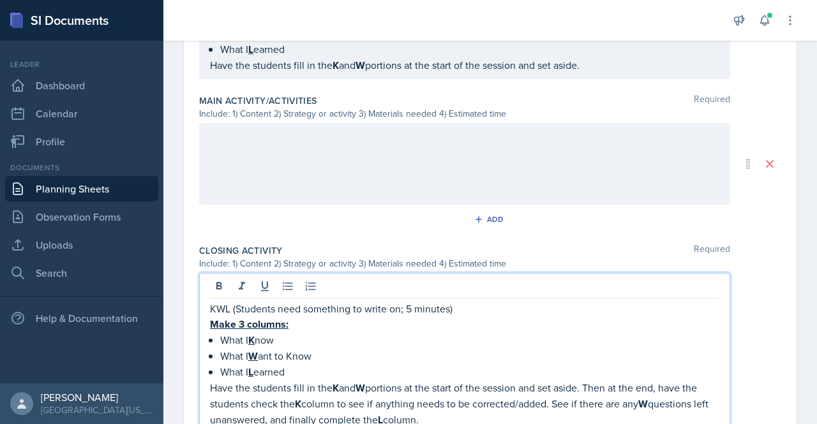
click at [228, 307] on p "KWL (Students need something to write on; 5 minutes)" at bounding box center [464, 308] width 509 height 15
click at [410, 301] on p "KWL (Students need something to write on; 5 minutes)" at bounding box center [464, 308] width 509 height 15
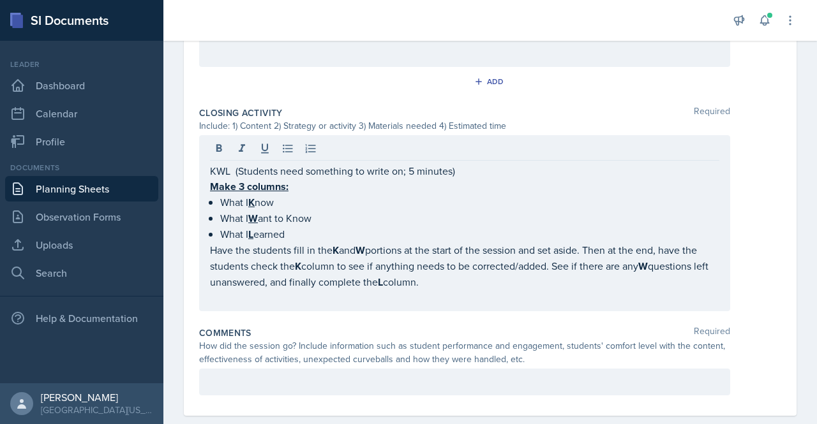
scroll to position [666, 0]
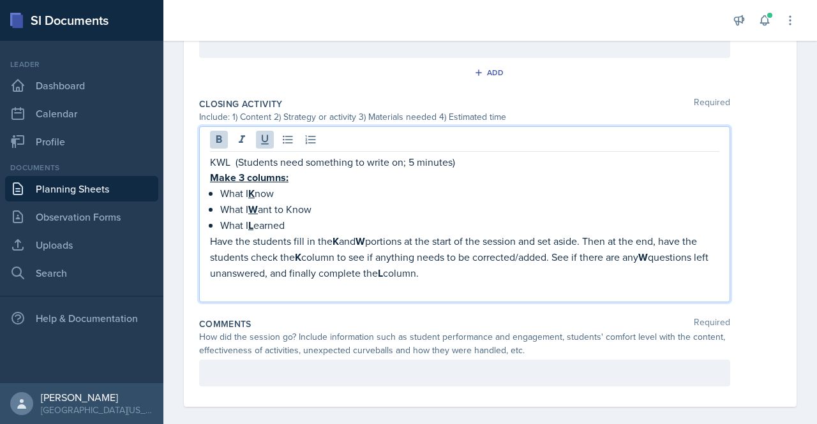
click at [236, 175] on u "Make 3 columns:" at bounding box center [249, 177] width 78 height 15
drag, startPoint x: 316, startPoint y: 220, endPoint x: 306, endPoint y: 219, distance: 9.7
click at [306, 219] on p "What I L earned" at bounding box center [469, 226] width 499 height 16
click at [319, 239] on p "Have the students fill in the K and W portions at the start of the session and …" at bounding box center [464, 257] width 509 height 48
click at [593, 237] on p "Have the students fill in the K and W portions at the start of the session and …" at bounding box center [464, 257] width 509 height 48
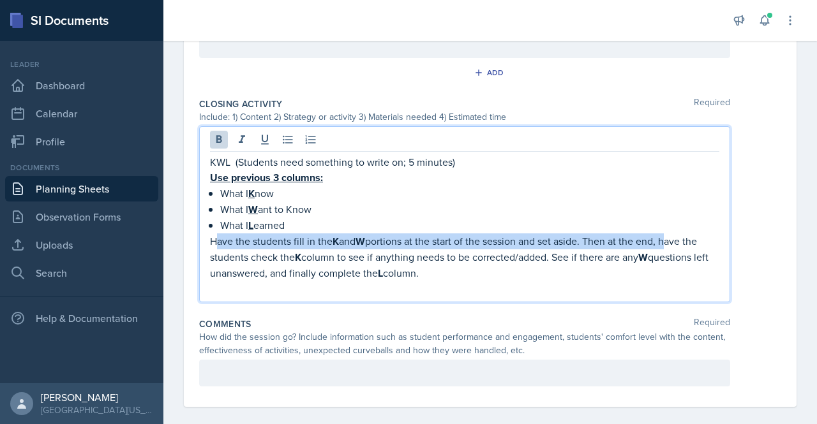
drag, startPoint x: 674, startPoint y: 239, endPoint x: 215, endPoint y: 232, distance: 458.7
click at [215, 233] on p "Have the students fill in the K and W portions at the start of the session and …" at bounding box center [464, 257] width 509 height 48
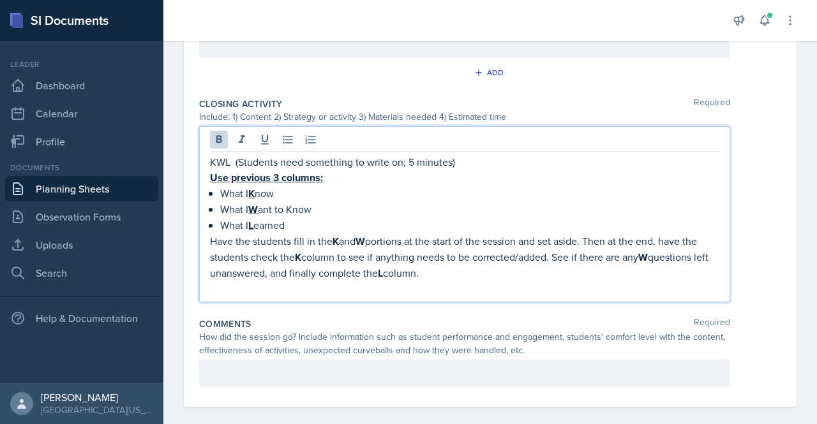
scroll to position [657, 0]
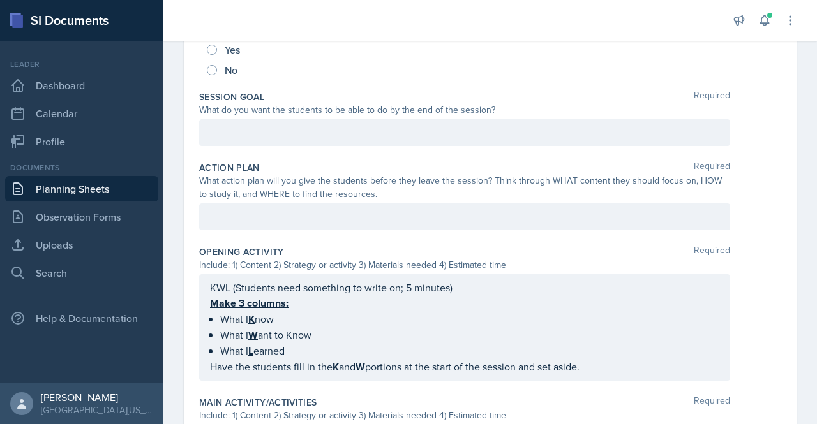
scroll to position [240, 0]
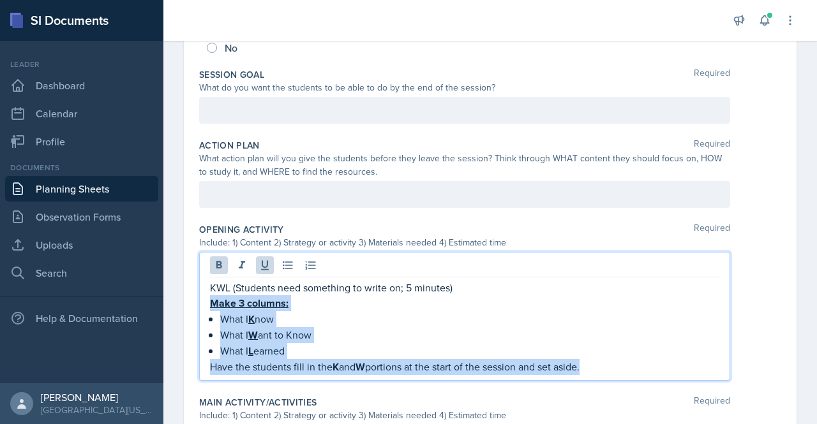
drag, startPoint x: 211, startPoint y: 303, endPoint x: 628, endPoint y: 367, distance: 422.0
click at [628, 367] on div "KWL (Students need something to write on; 5 minutes) Make 3 columns: What I K n…" at bounding box center [464, 327] width 509 height 95
copy div "Make 3 columns: What I K now What I W ant to Know What I L earned Have the stud…"
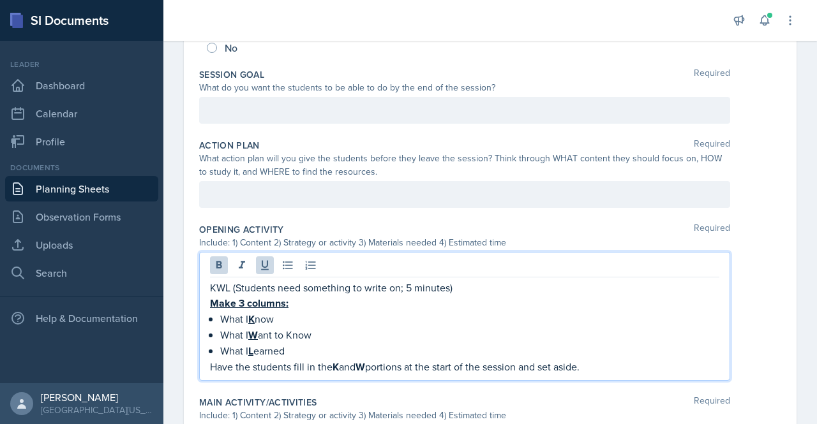
click at [375, 214] on div "Action Plan Required What action plan will you give the students before they le…" at bounding box center [490, 176] width 582 height 84
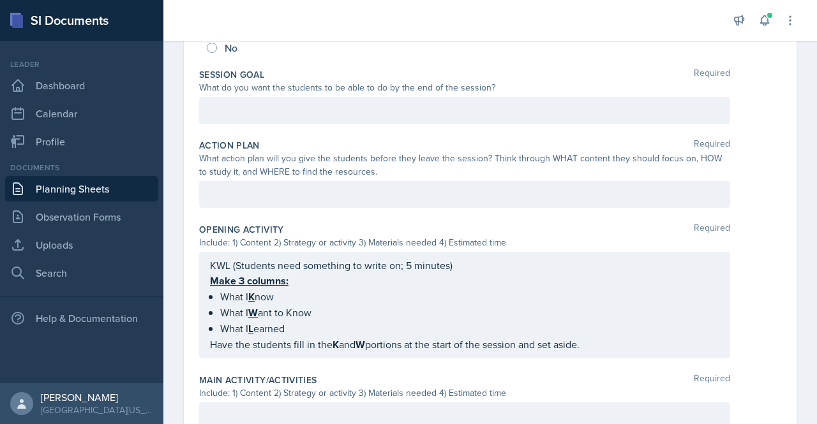
click at [353, 200] on div at bounding box center [464, 194] width 531 height 27
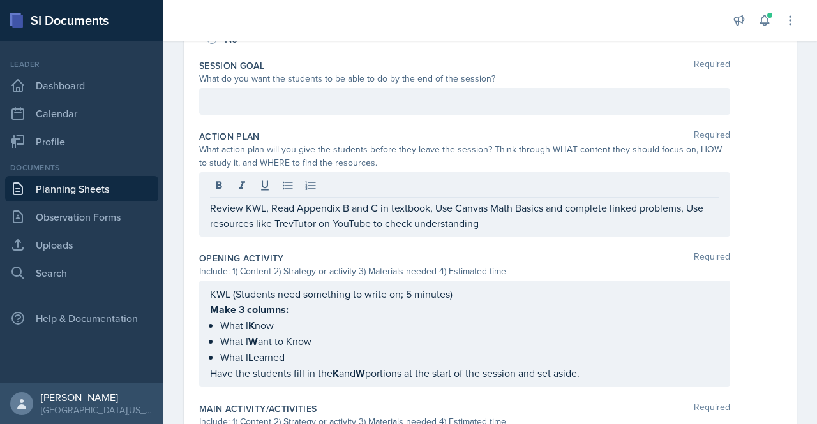
scroll to position [248, 0]
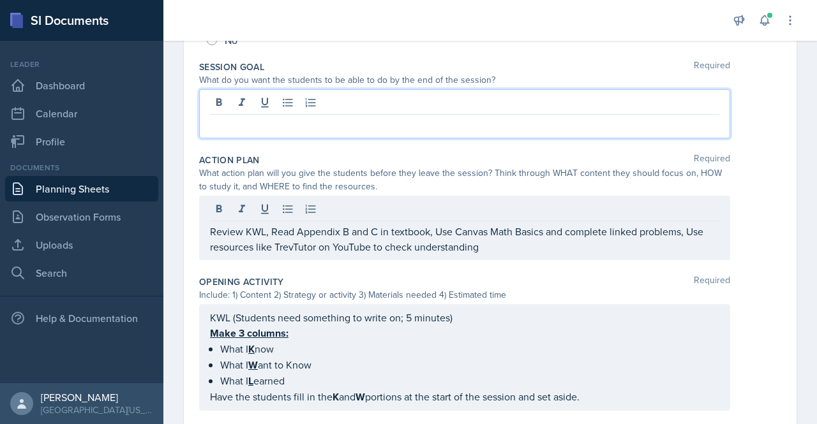
click at [385, 104] on div at bounding box center [464, 113] width 531 height 49
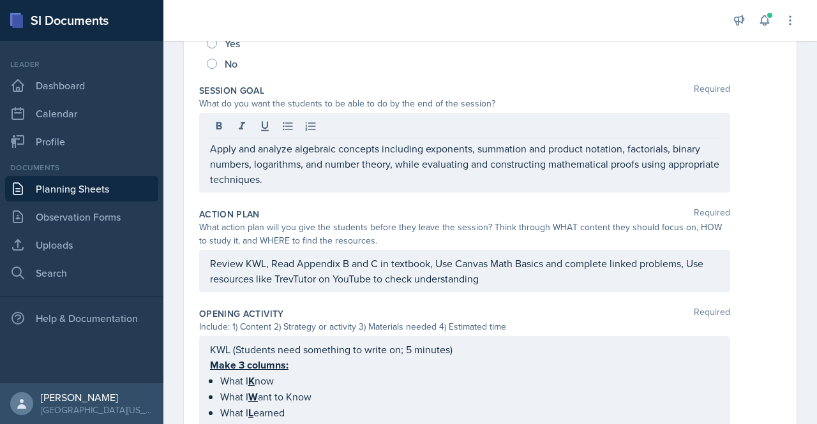
scroll to position [157, 0]
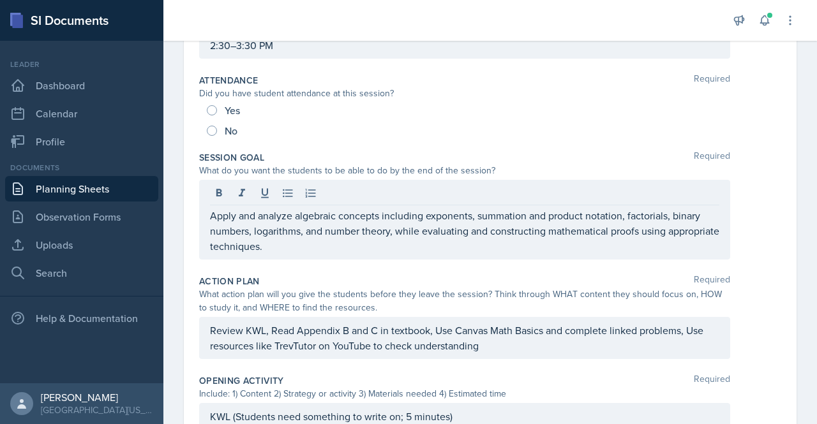
click at [543, 330] on p "Review KWL, Read Appendix B and C in textbook, Use Canvas Math Basics and compl…" at bounding box center [464, 338] width 509 height 31
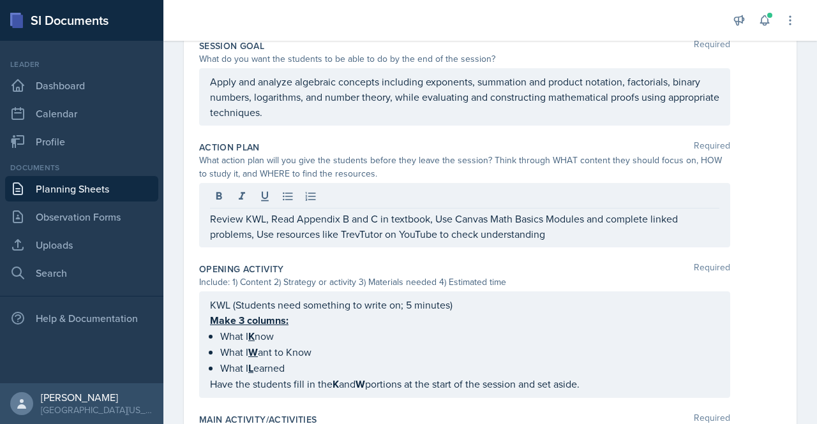
scroll to position [261, 0]
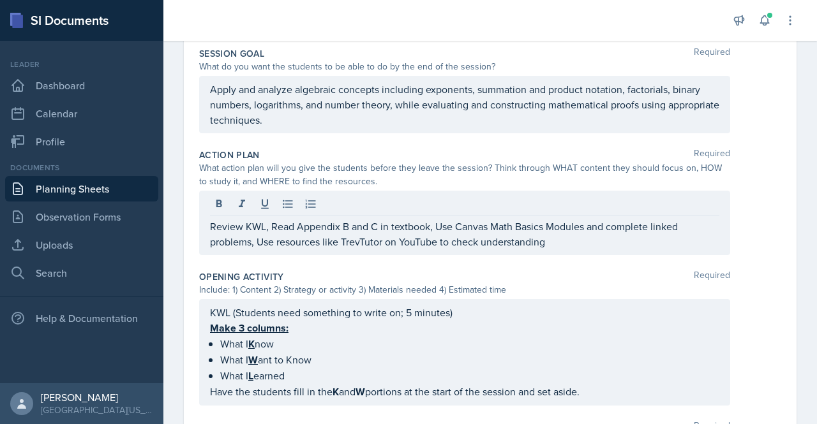
click at [536, 223] on p "Review KWL, Read Appendix B and C in textbook, Use Canvas Math Basics Modules a…" at bounding box center [464, 234] width 509 height 31
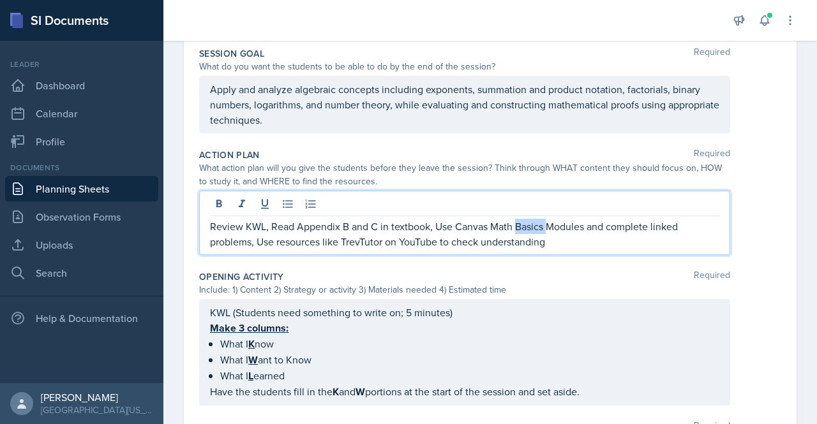
click at [536, 223] on p "Review KWL, Read Appendix B and C in textbook, Use Canvas Math Basics Modules a…" at bounding box center [464, 234] width 509 height 31
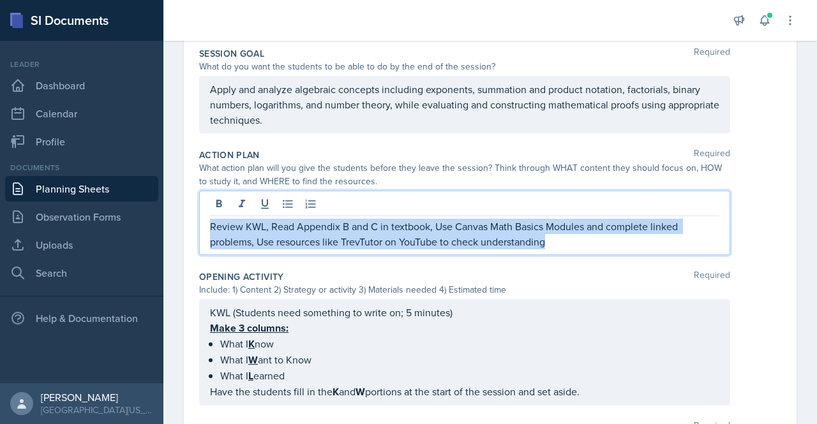
click at [536, 223] on p "Review KWL, Read Appendix B and C in textbook, Use Canvas Math Basics Modules a…" at bounding box center [464, 234] width 509 height 31
copy p "Review KWL, Read Appendix B and C in textbook, Use Canvas Math Basics Modules a…"
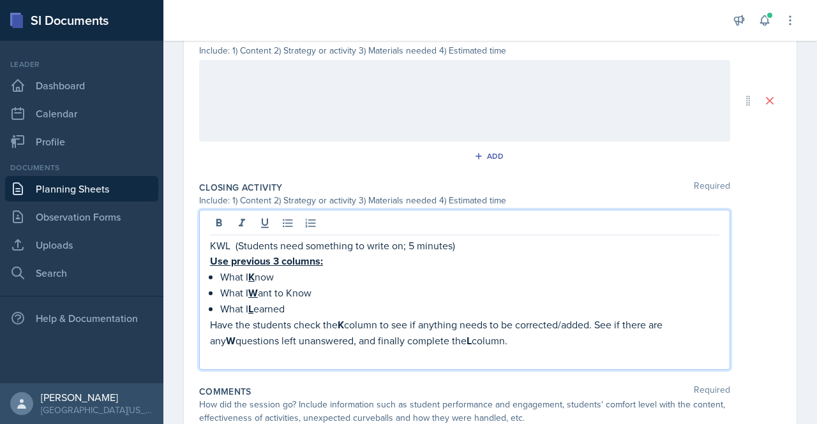
scroll to position [673, 0]
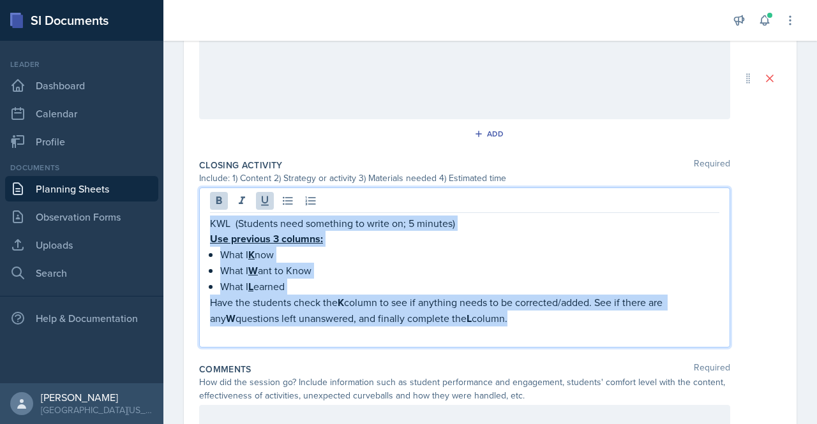
drag, startPoint x: 500, startPoint y: 319, endPoint x: 203, endPoint y: 223, distance: 311.9
click at [203, 223] on div "KWL (Students need something to write on; 5 minutes) Use previous 3 columns: Wh…" at bounding box center [464, 268] width 531 height 160
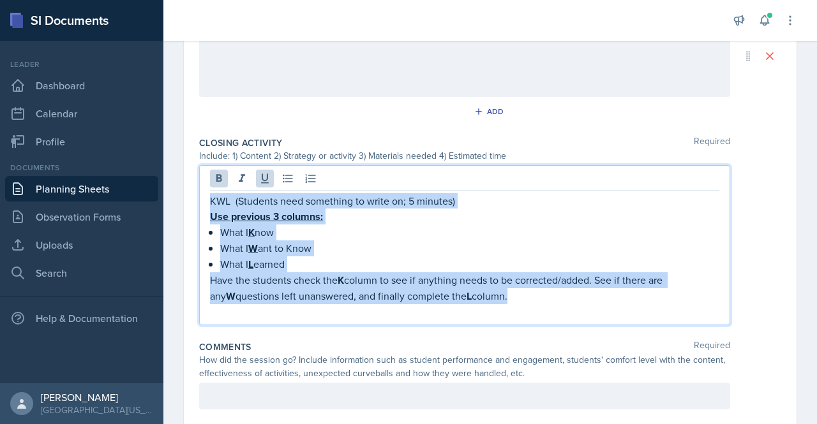
scroll to position [651, 0]
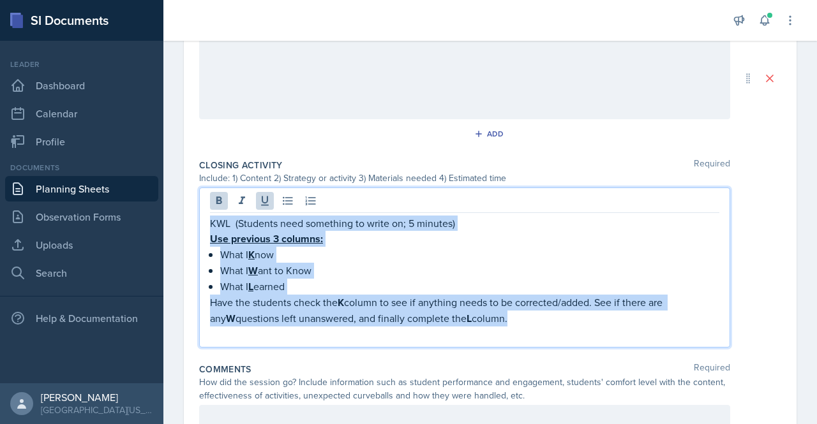
copy div "KWL (Students need something to write on; 5 minutes) Use previous 3 columns: Wh…"
click at [410, 221] on p "KWL (Students need something to write on; 5 minutes)" at bounding box center [464, 223] width 509 height 15
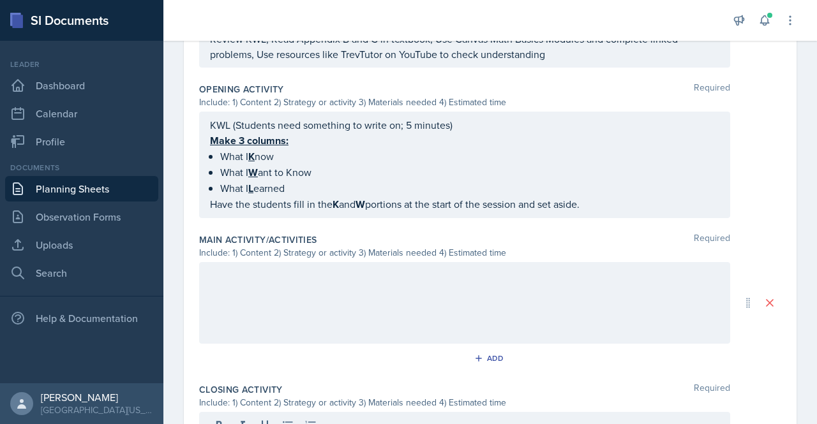
click at [413, 318] on div at bounding box center [464, 303] width 531 height 82
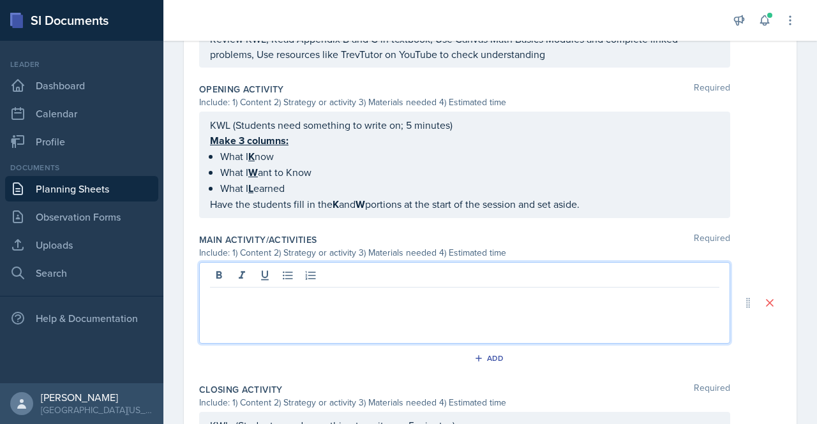
scroll to position [448, 0]
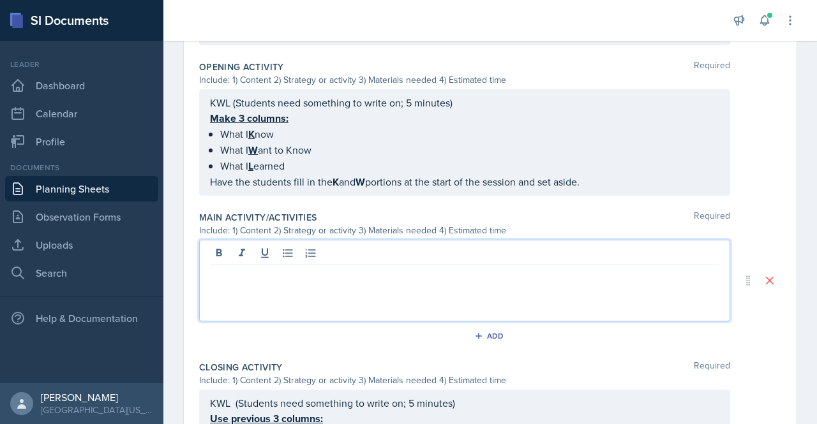
paste div
click at [297, 269] on p "Think-Pair-Share" at bounding box center [464, 275] width 509 height 15
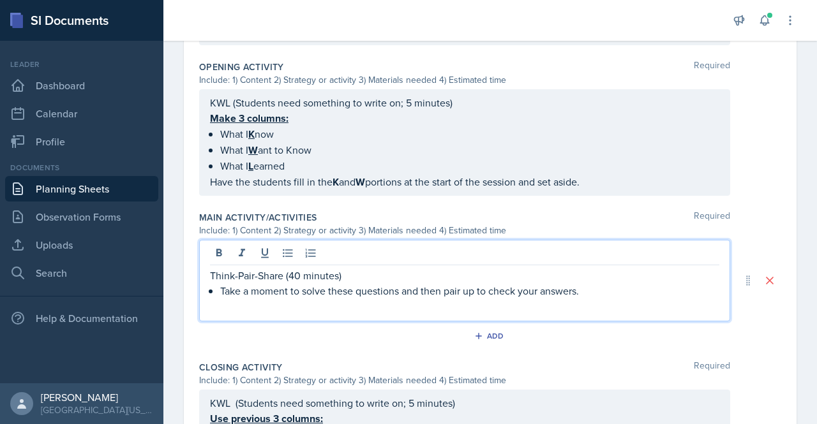
click at [342, 289] on p "Take a moment to solve these questions and then pair up to check your answers." at bounding box center [469, 290] width 499 height 15
click at [597, 285] on p "Take a moment to solve provided questions and then pair up to check your answer…" at bounding box center [469, 290] width 499 height 15
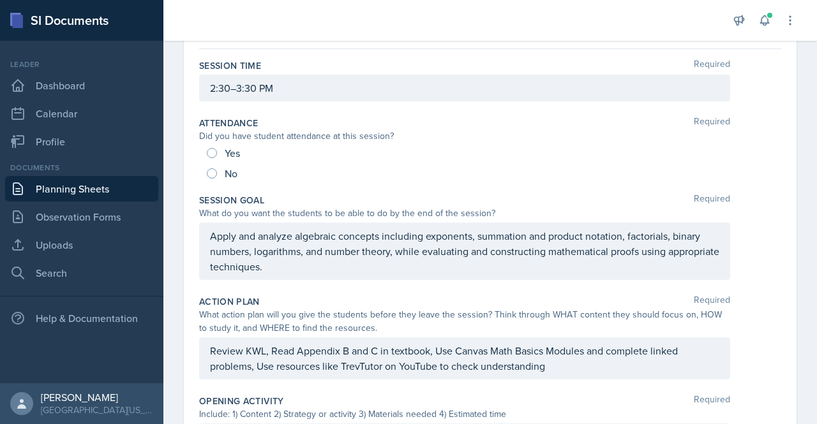
scroll to position [0, 0]
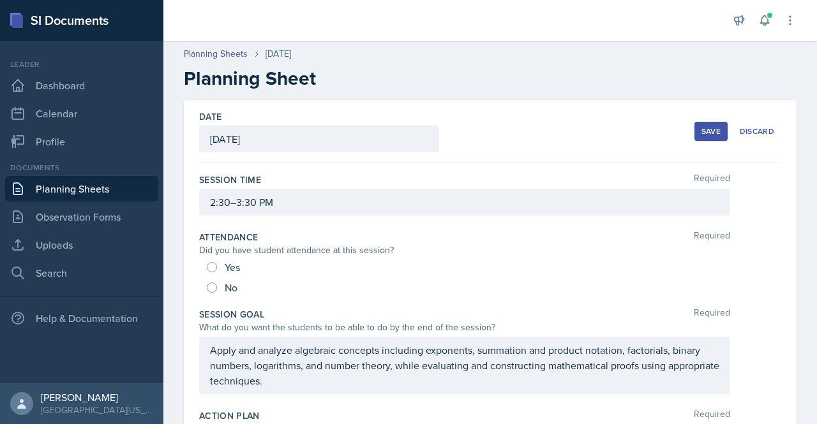
click at [701, 128] on div "Save" at bounding box center [710, 131] width 19 height 10
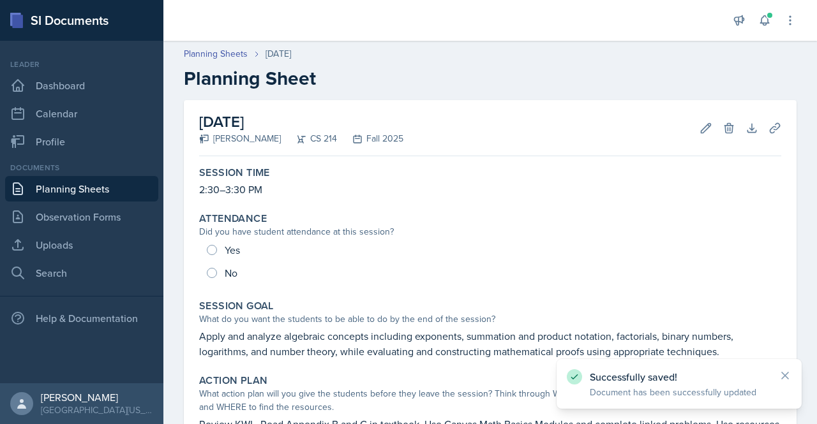
click at [88, 189] on link "Planning Sheets" at bounding box center [81, 189] width 153 height 26
